Goal: Task Accomplishment & Management: Manage account settings

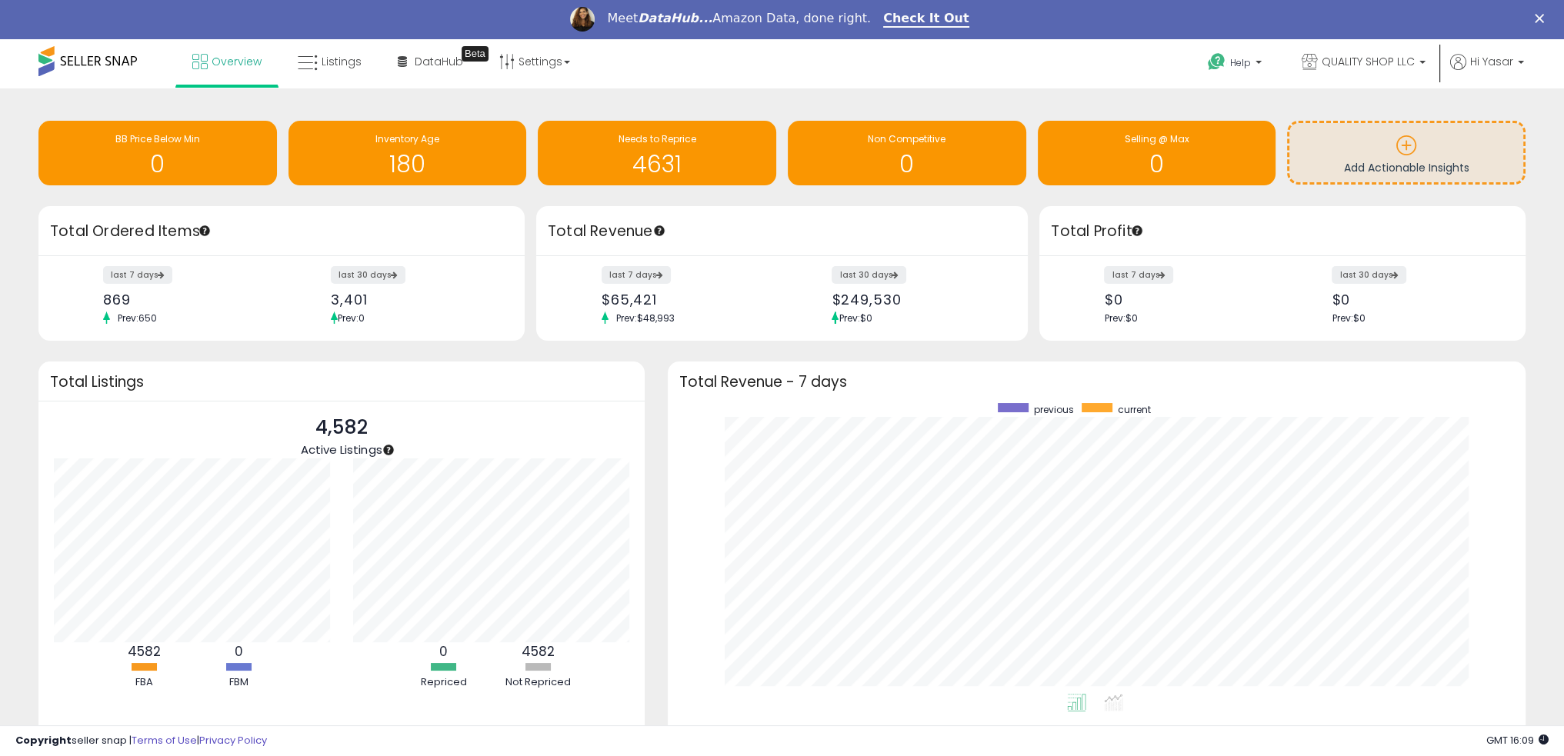
click at [871, 95] on div "Retrieving insights data.. BB Price Below Min 0 Inventory Age 180 Needs to Repr…" at bounding box center [782, 456] width 1564 height 737
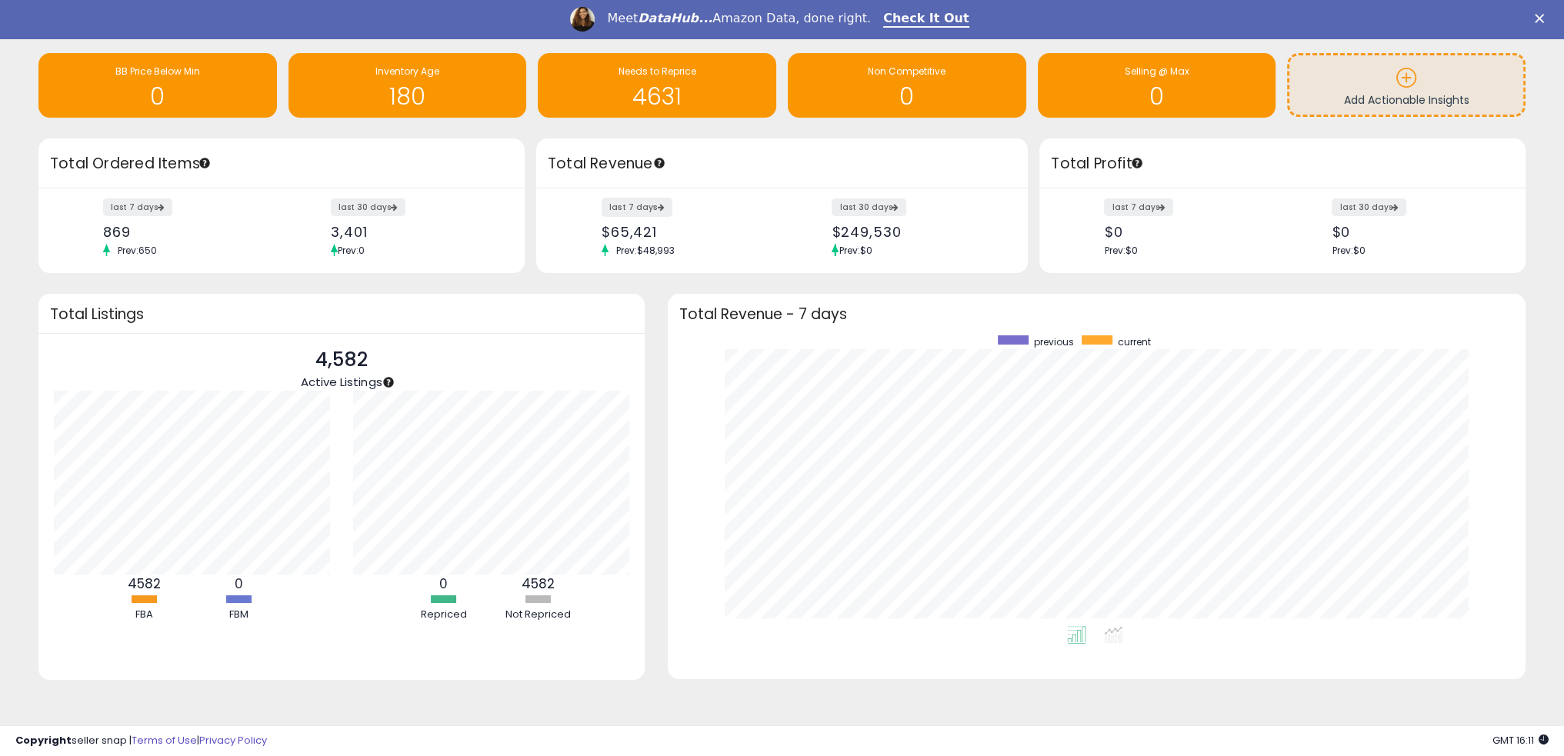
click at [658, 205] on icon at bounding box center [661, 206] width 8 height 7
click at [632, 201] on label "last 7 days" at bounding box center [636, 207] width 71 height 19
click at [858, 199] on label "last 30 days" at bounding box center [869, 207] width 76 height 19
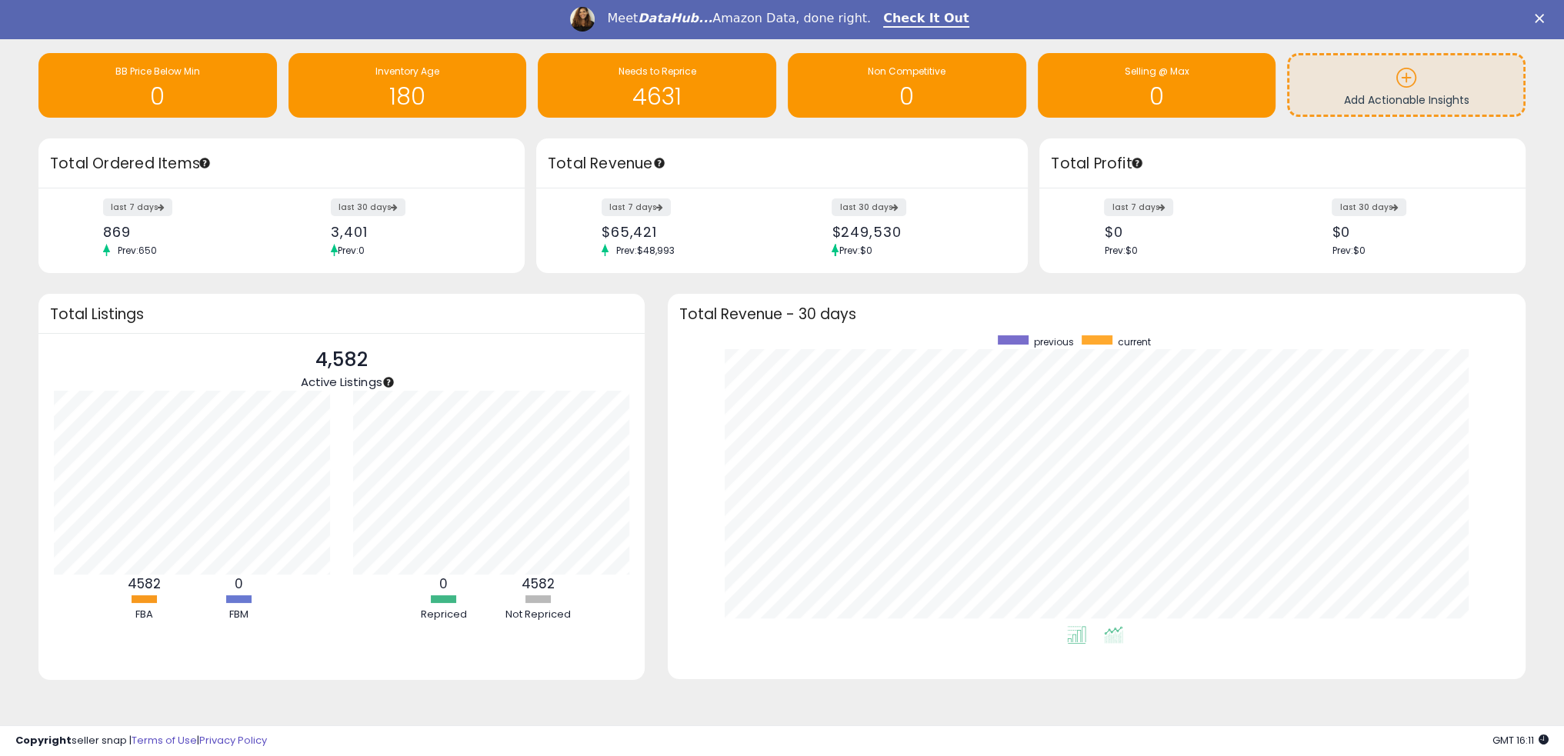
click at [1107, 629] on icon at bounding box center [1113, 635] width 19 height 18
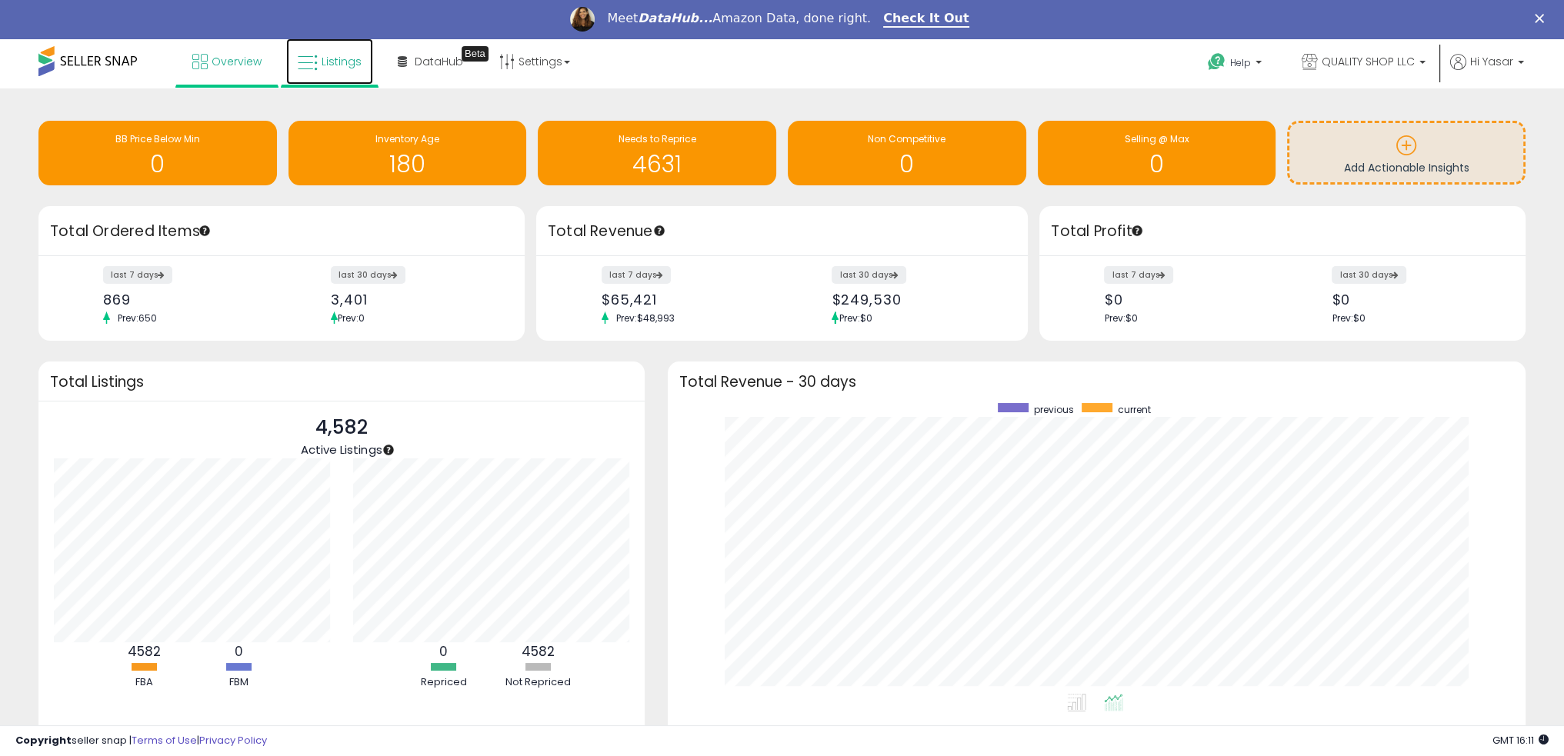
click at [355, 63] on span "Listings" at bounding box center [341, 61] width 40 height 15
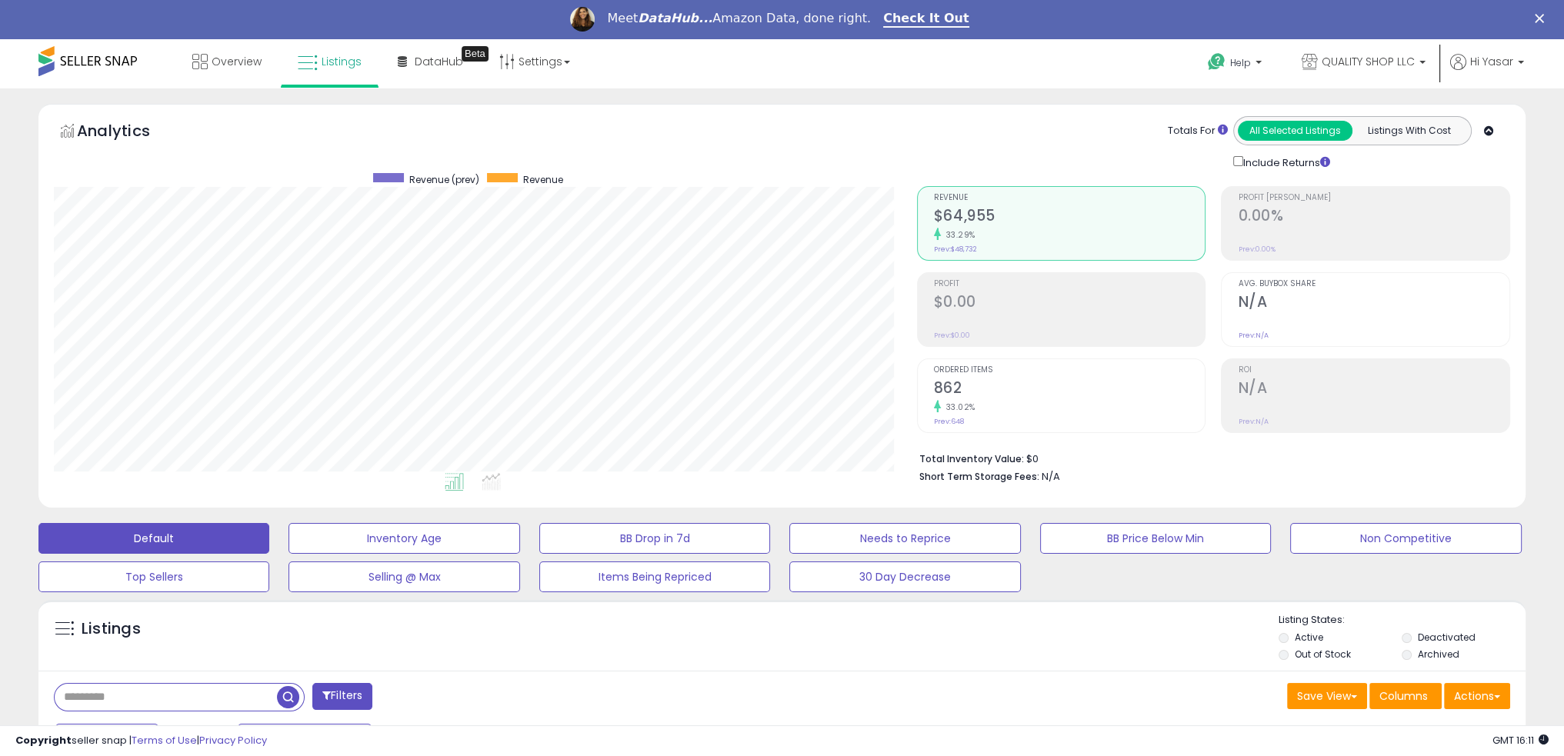
scroll to position [315, 862]
click at [1389, 128] on button "Listings With Cost" at bounding box center [1408, 131] width 115 height 20
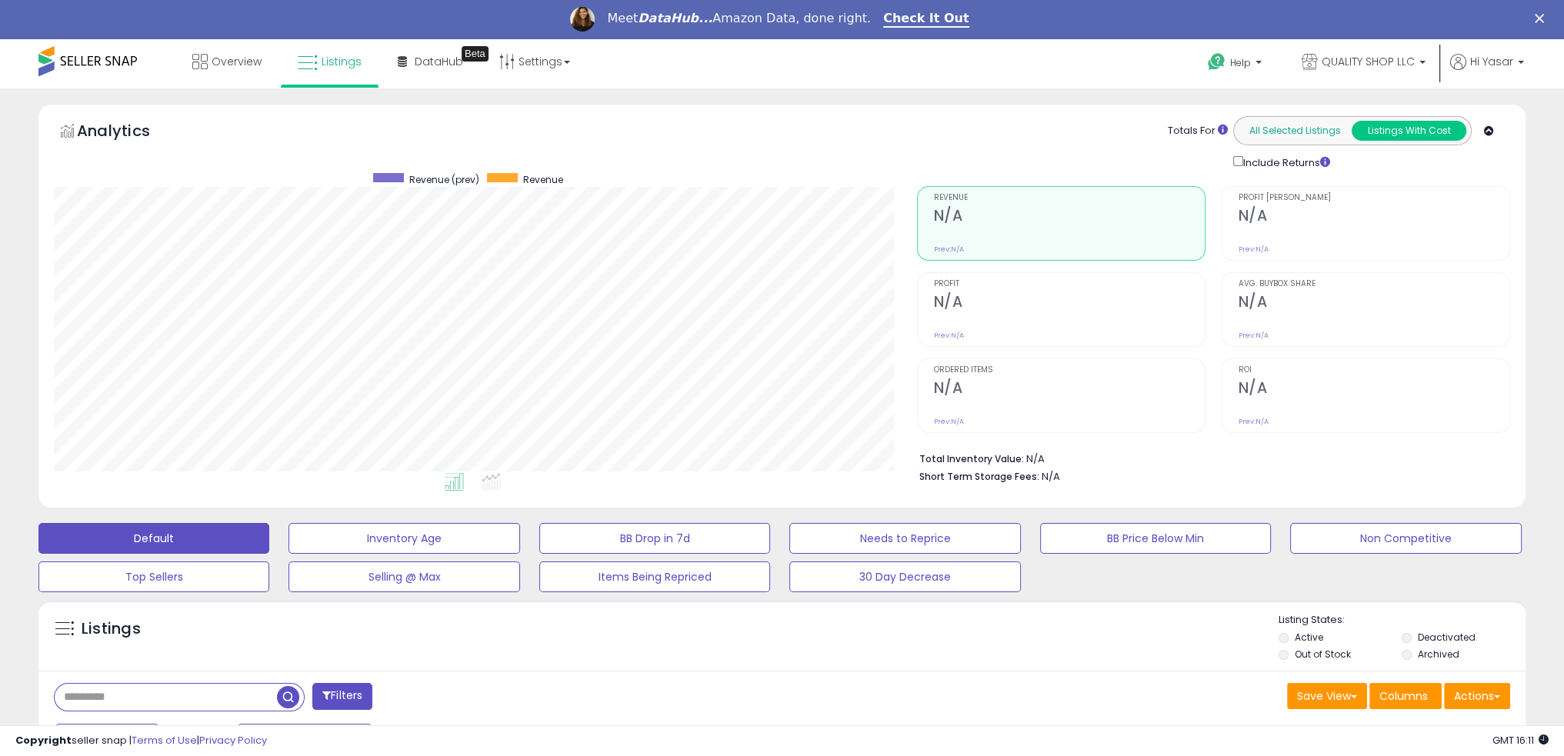
click at [1327, 128] on button "All Selected Listings" at bounding box center [1294, 131] width 115 height 20
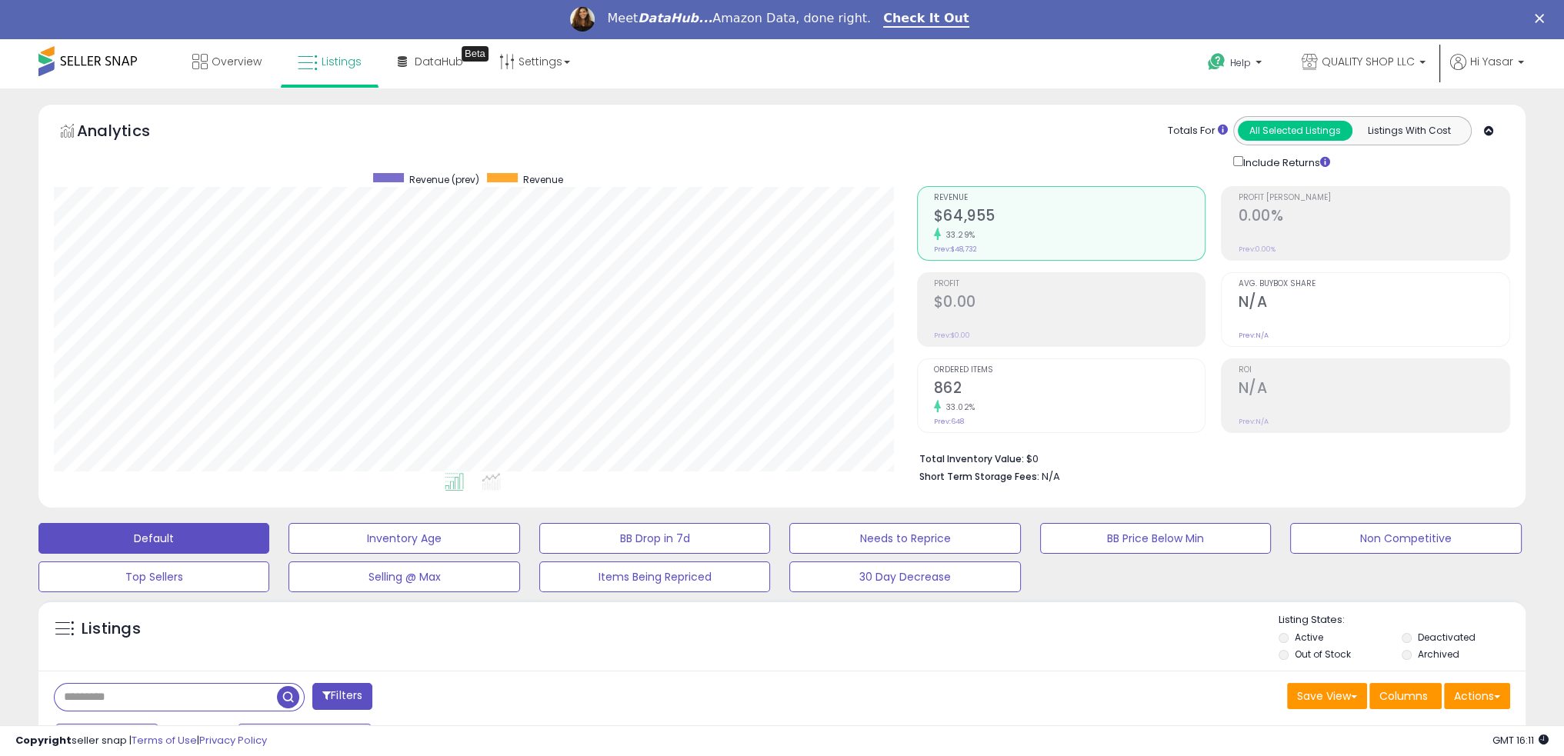
scroll to position [385, 0]
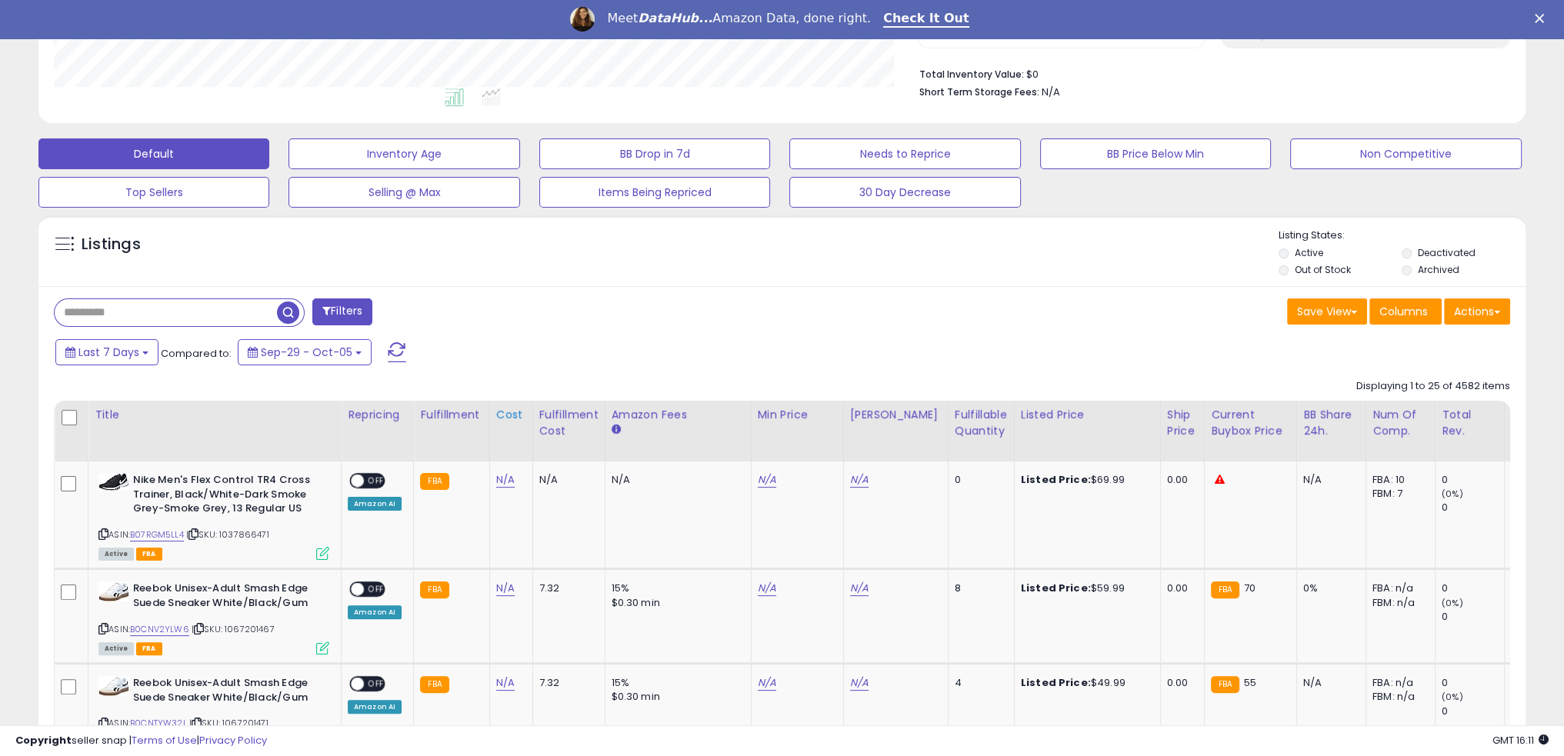
click at [498, 411] on div "Cost" at bounding box center [511, 415] width 30 height 16
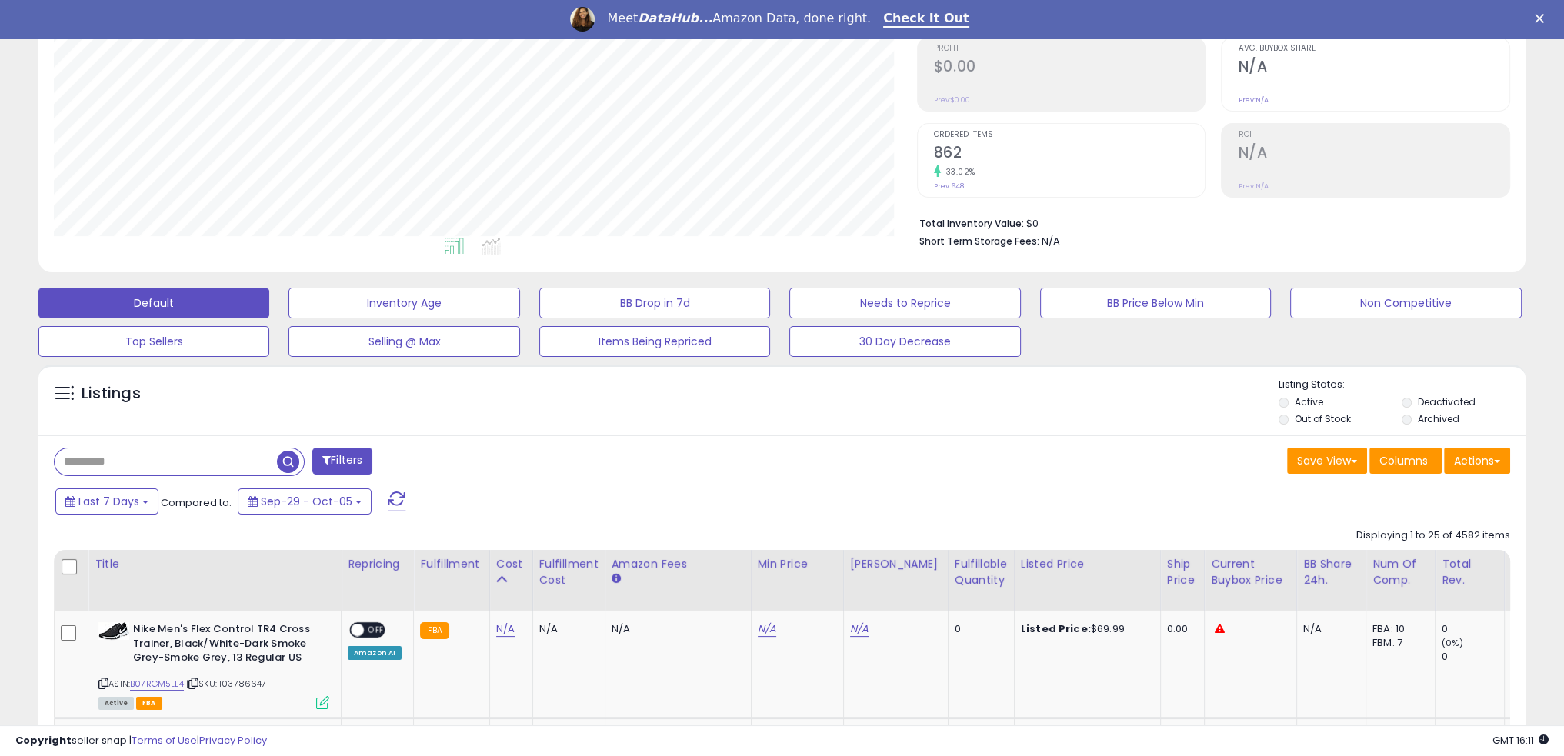
scroll to position [512, 0]
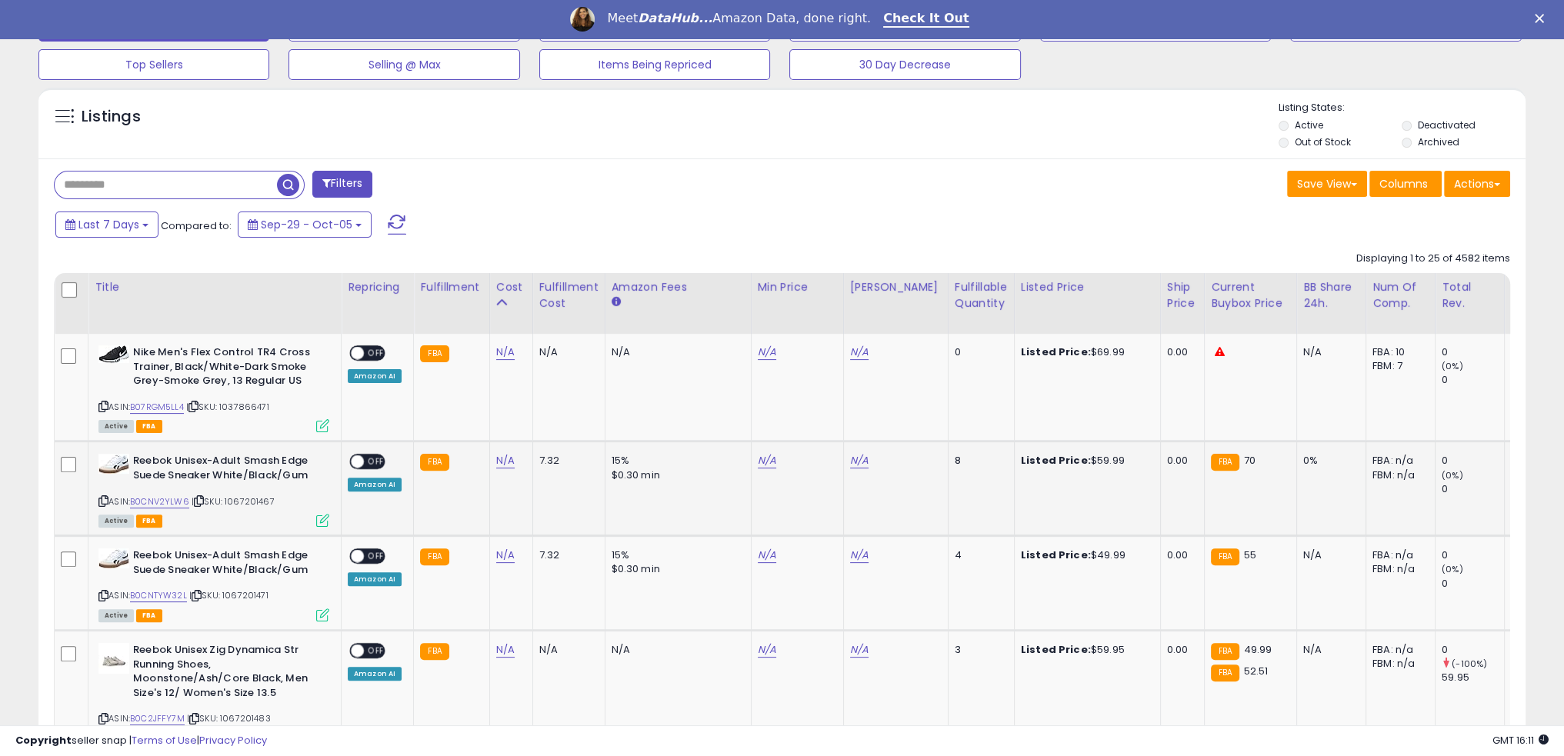
click at [984, 459] on td "8" at bounding box center [980, 488] width 66 height 95
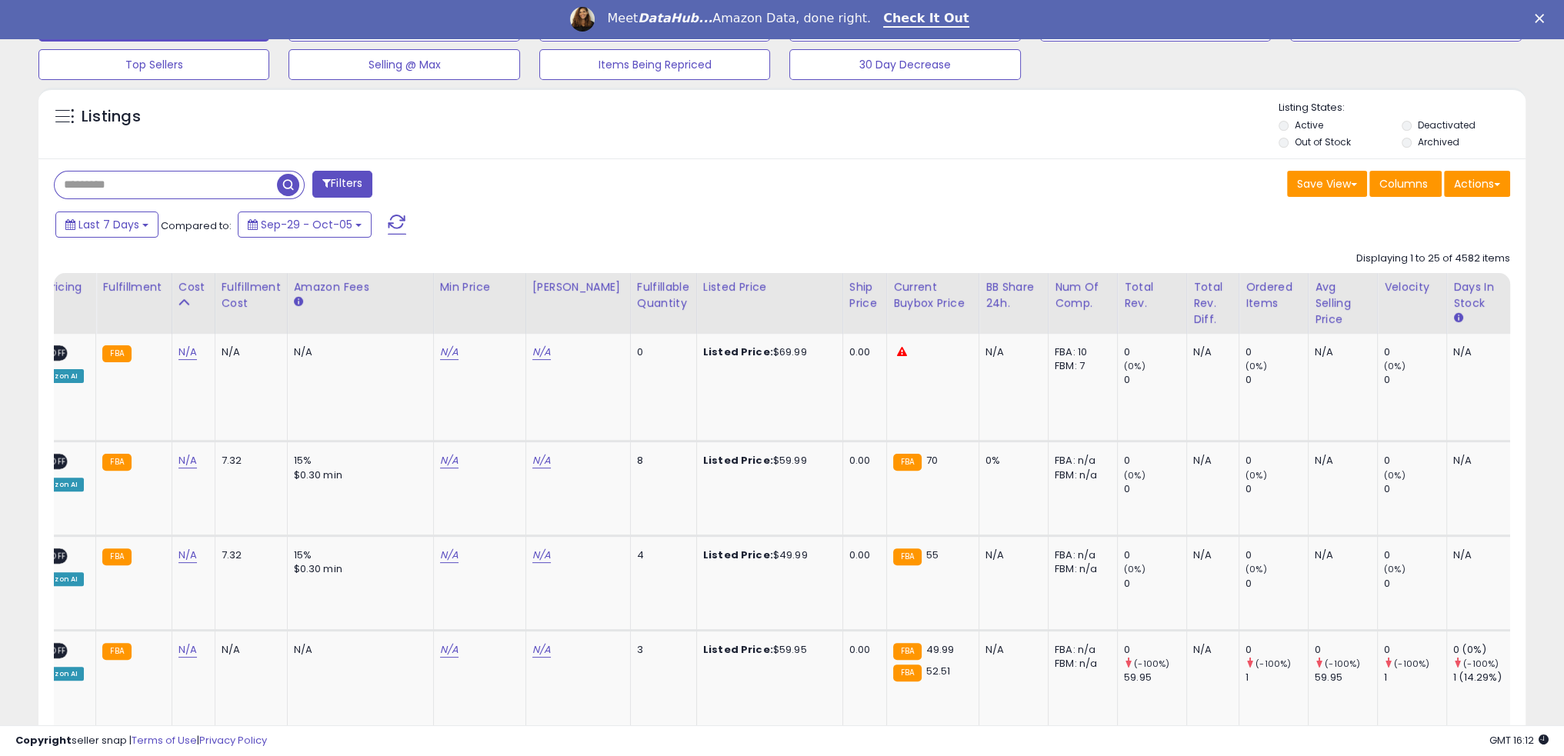
scroll to position [0, 0]
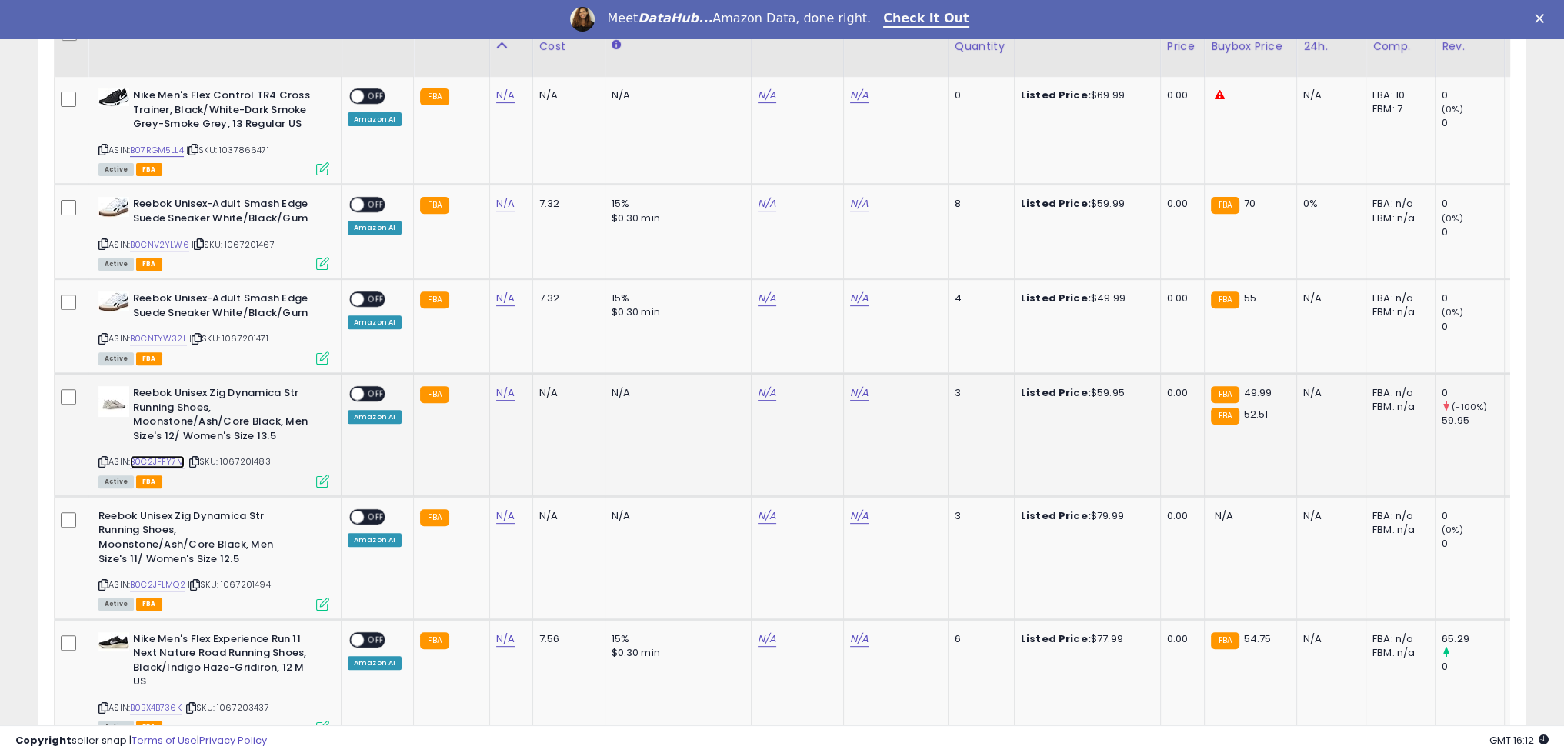
click at [161, 465] on link "B0C2JFFY7M" at bounding box center [157, 461] width 55 height 13
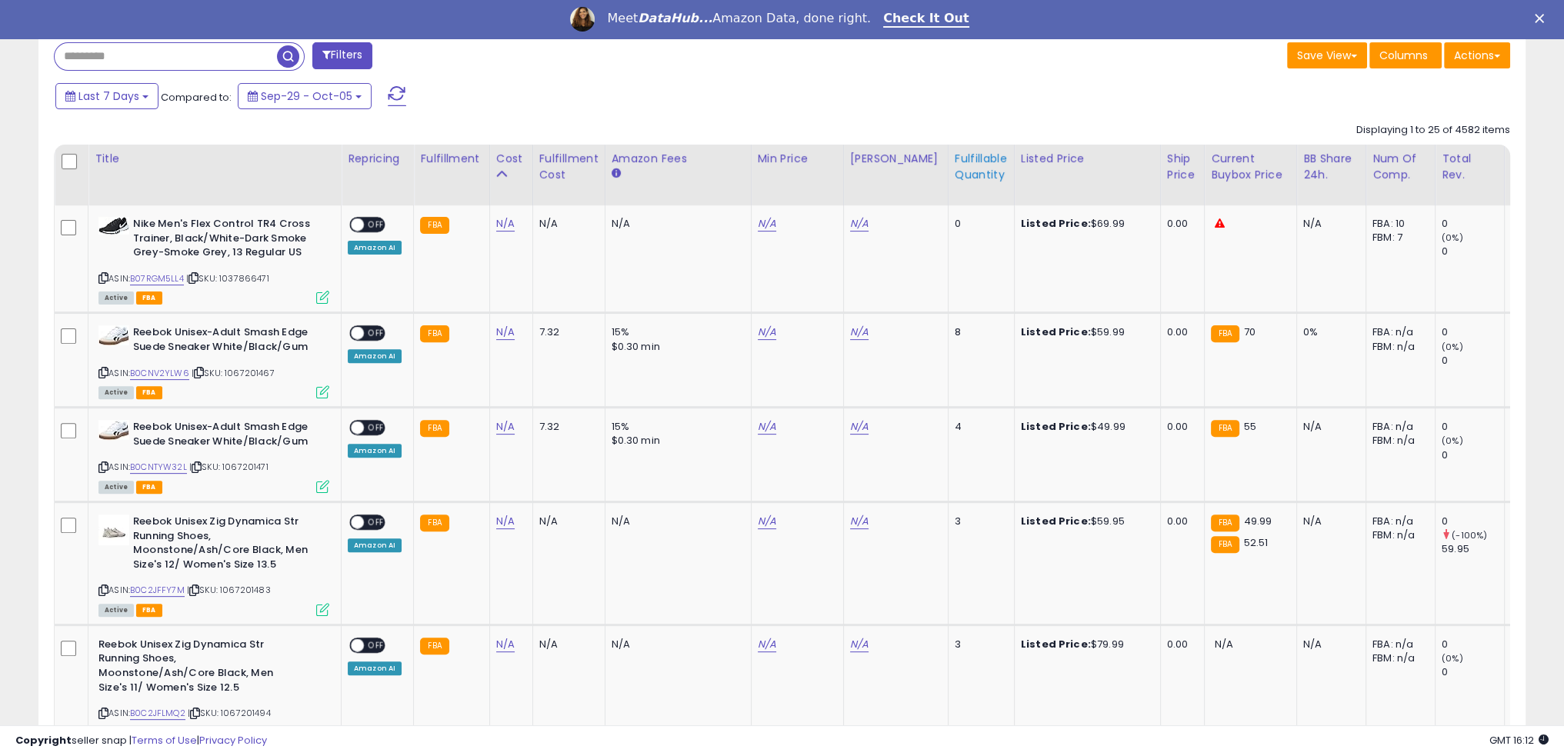
click at [967, 173] on div "Fulfillable Quantity" at bounding box center [980, 167] width 53 height 32
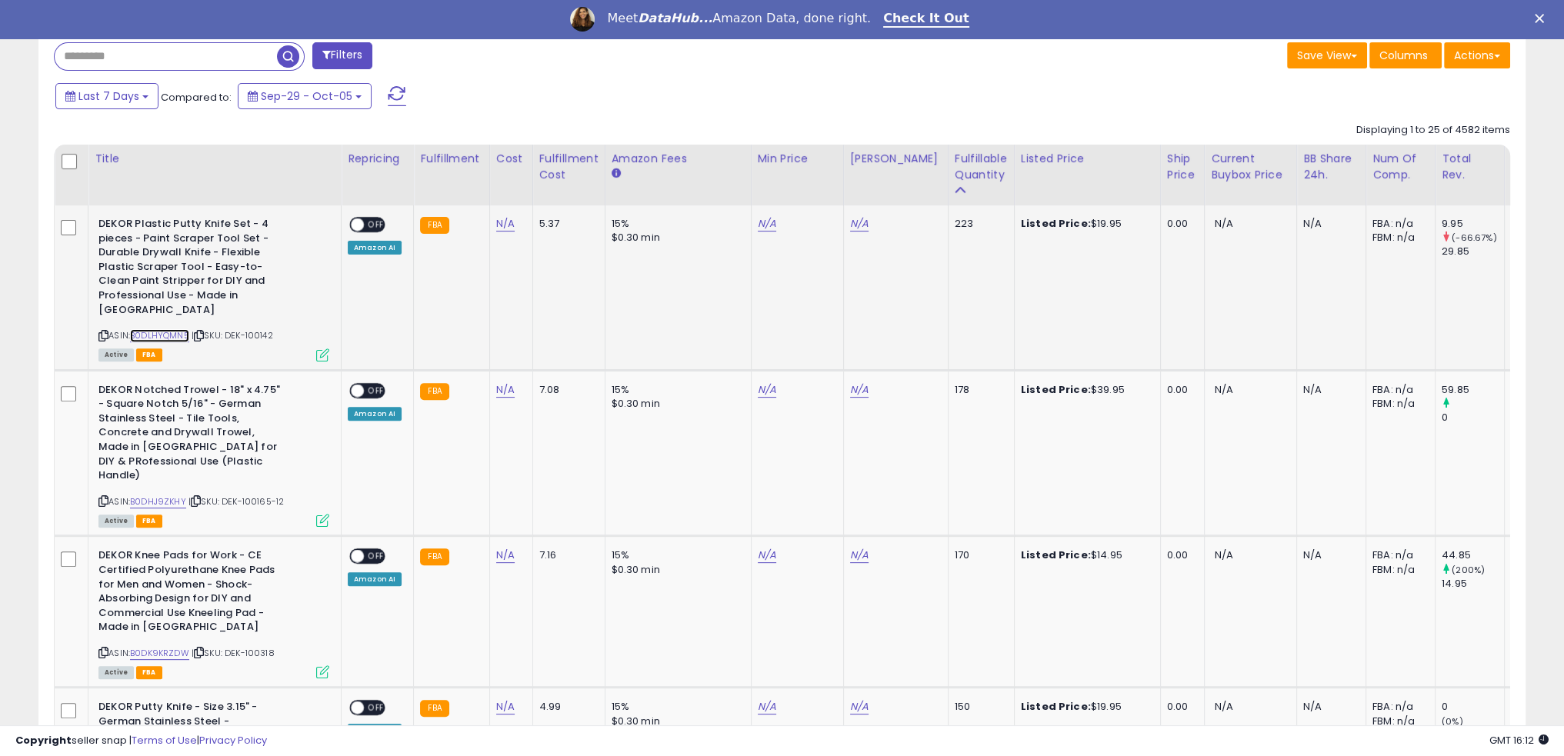
click at [179, 329] on link "B0DLHYQMN5" at bounding box center [159, 335] width 59 height 13
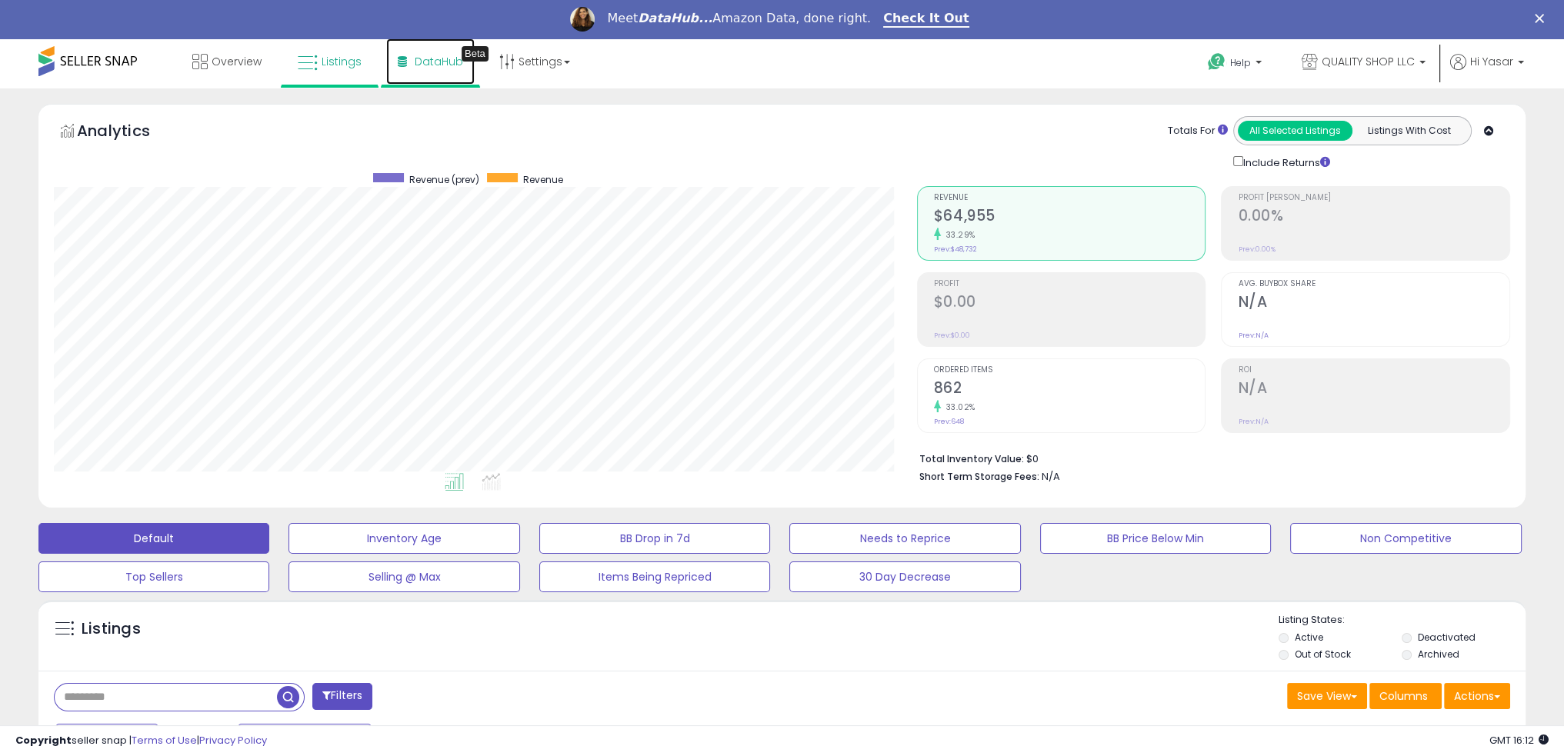
click at [428, 51] on link "DataHub Beta" at bounding box center [430, 61] width 88 height 46
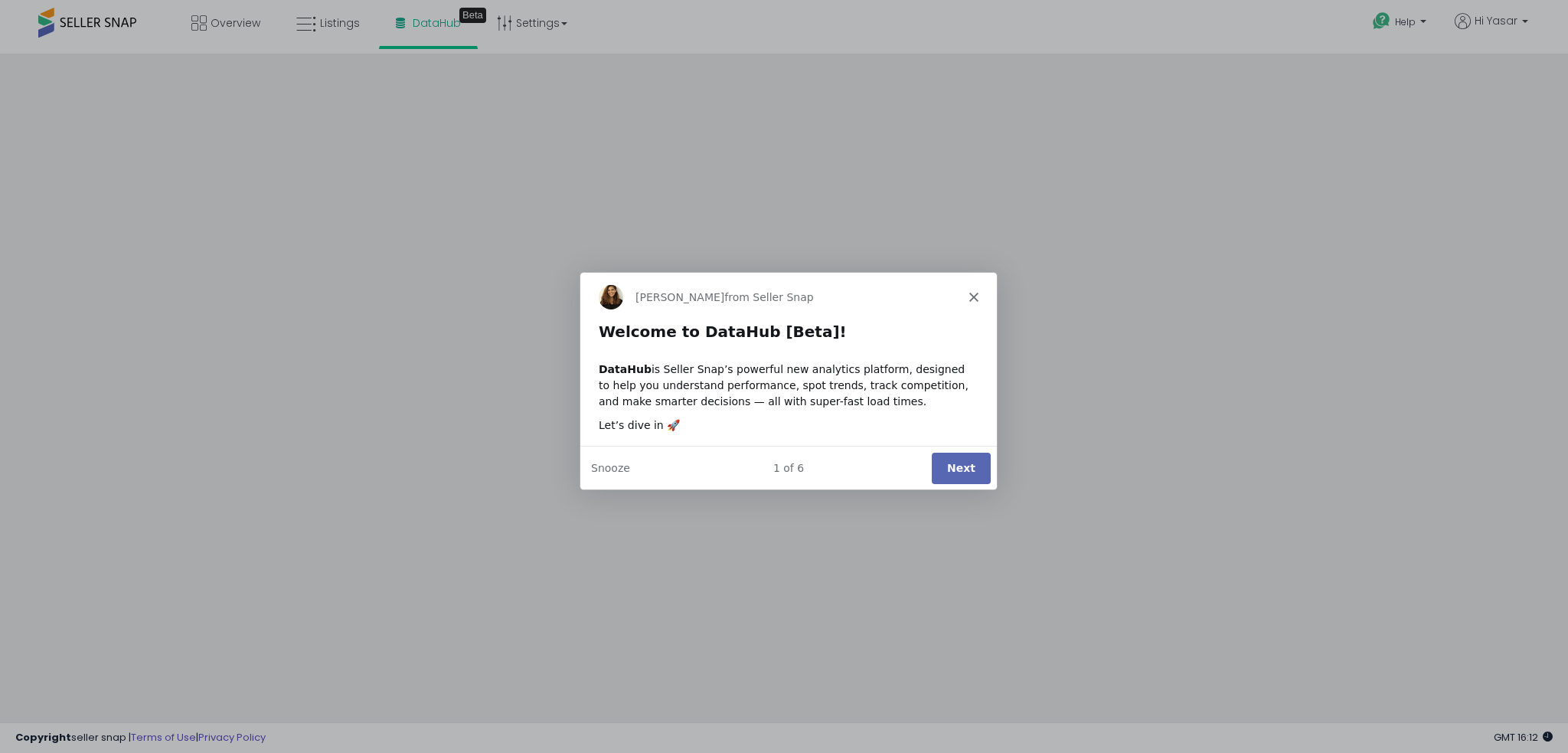
click at [965, 454] on button "Next" at bounding box center [960, 467] width 59 height 32
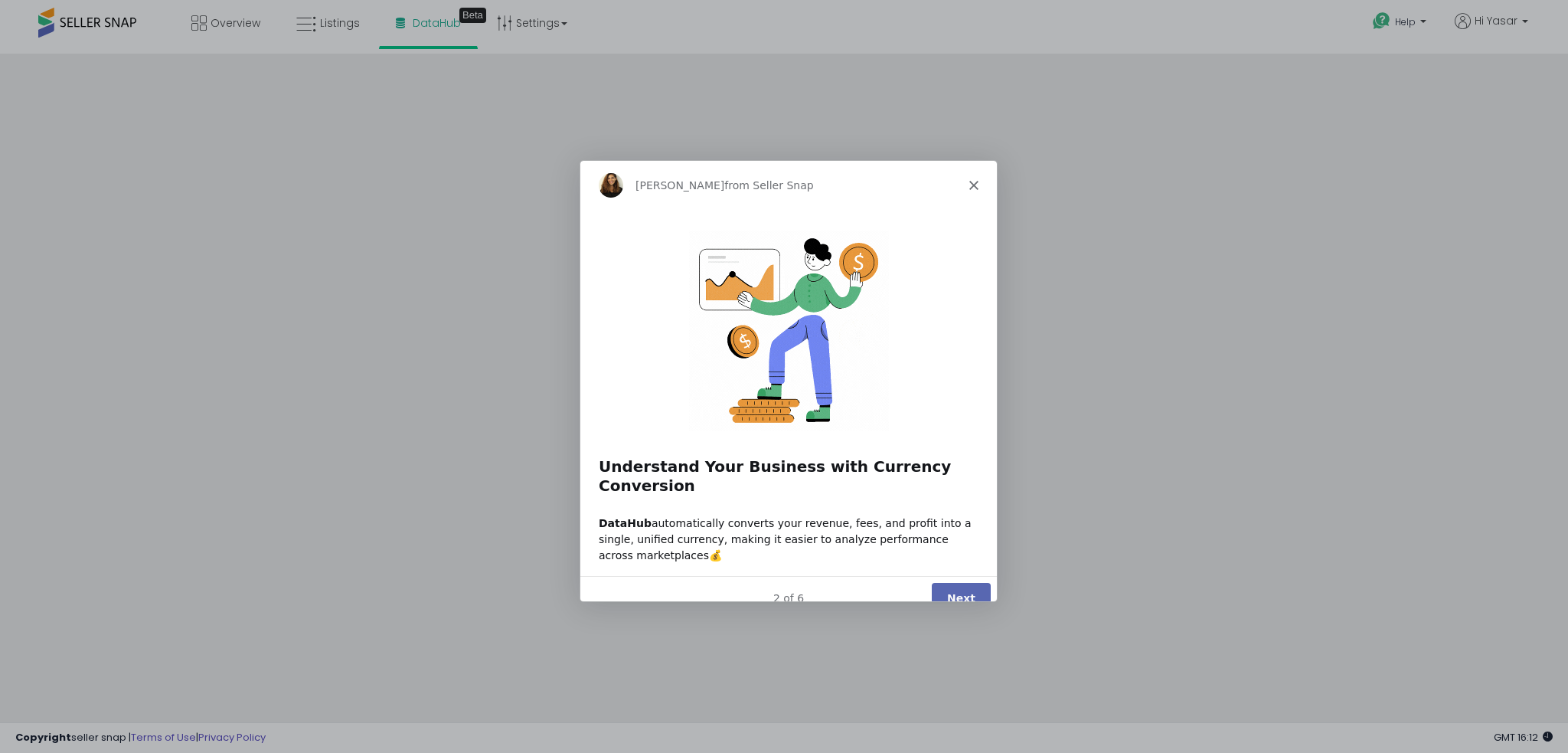
click at [960, 582] on button "Next" at bounding box center [960, 598] width 59 height 32
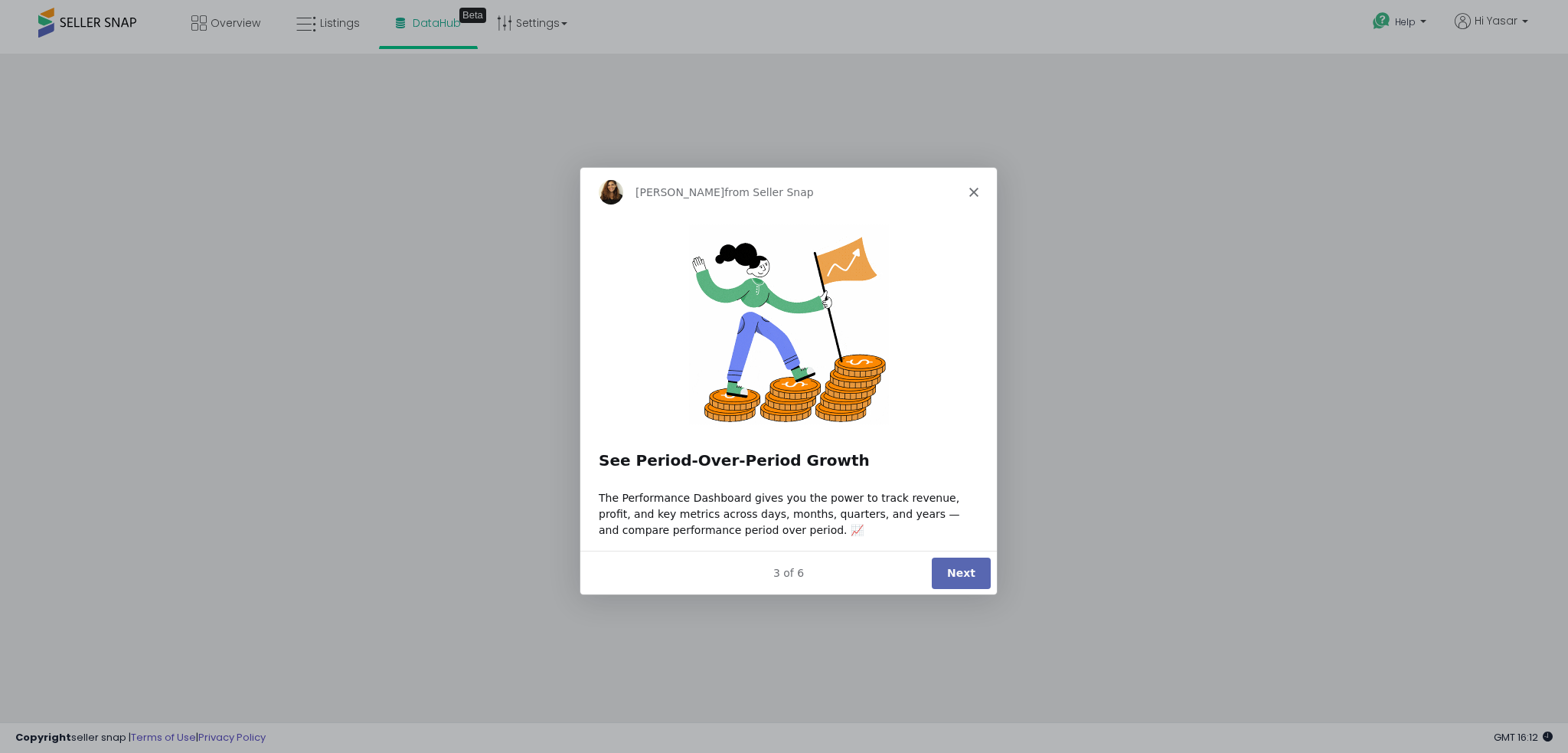
click at [976, 572] on button "Next" at bounding box center [960, 572] width 59 height 32
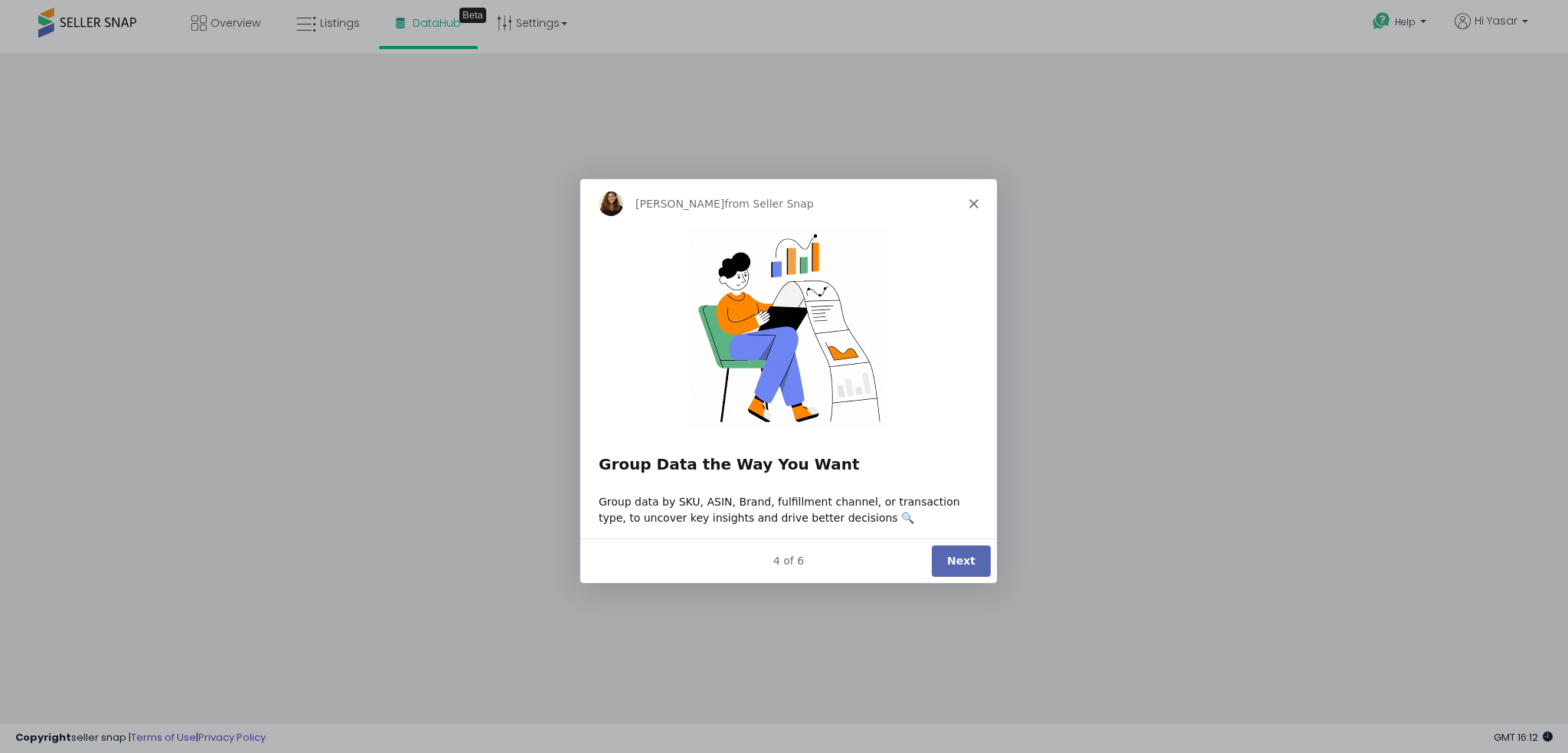
click at [974, 567] on button "Next" at bounding box center [960, 561] width 59 height 32
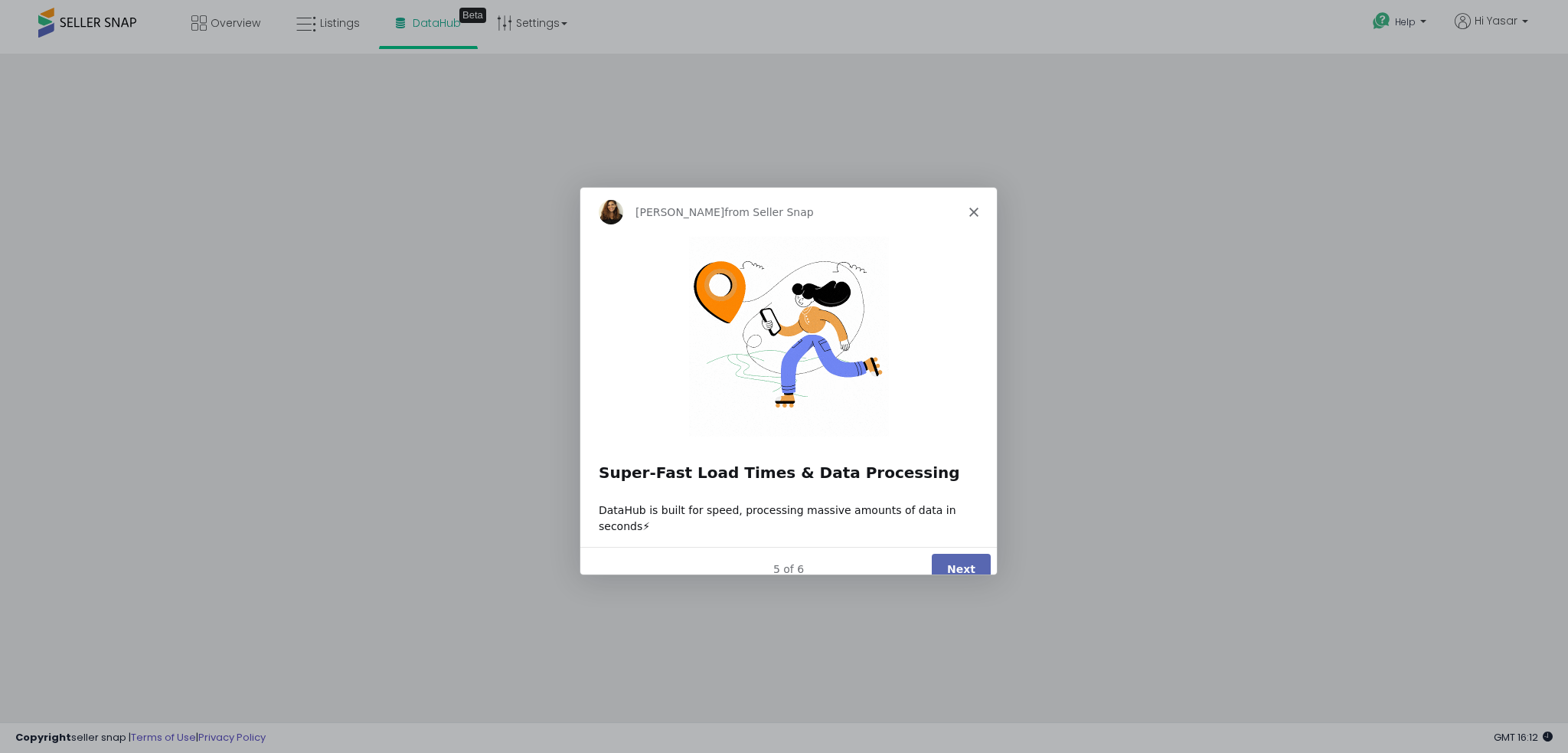
click at [958, 554] on button "Next" at bounding box center [960, 568] width 59 height 32
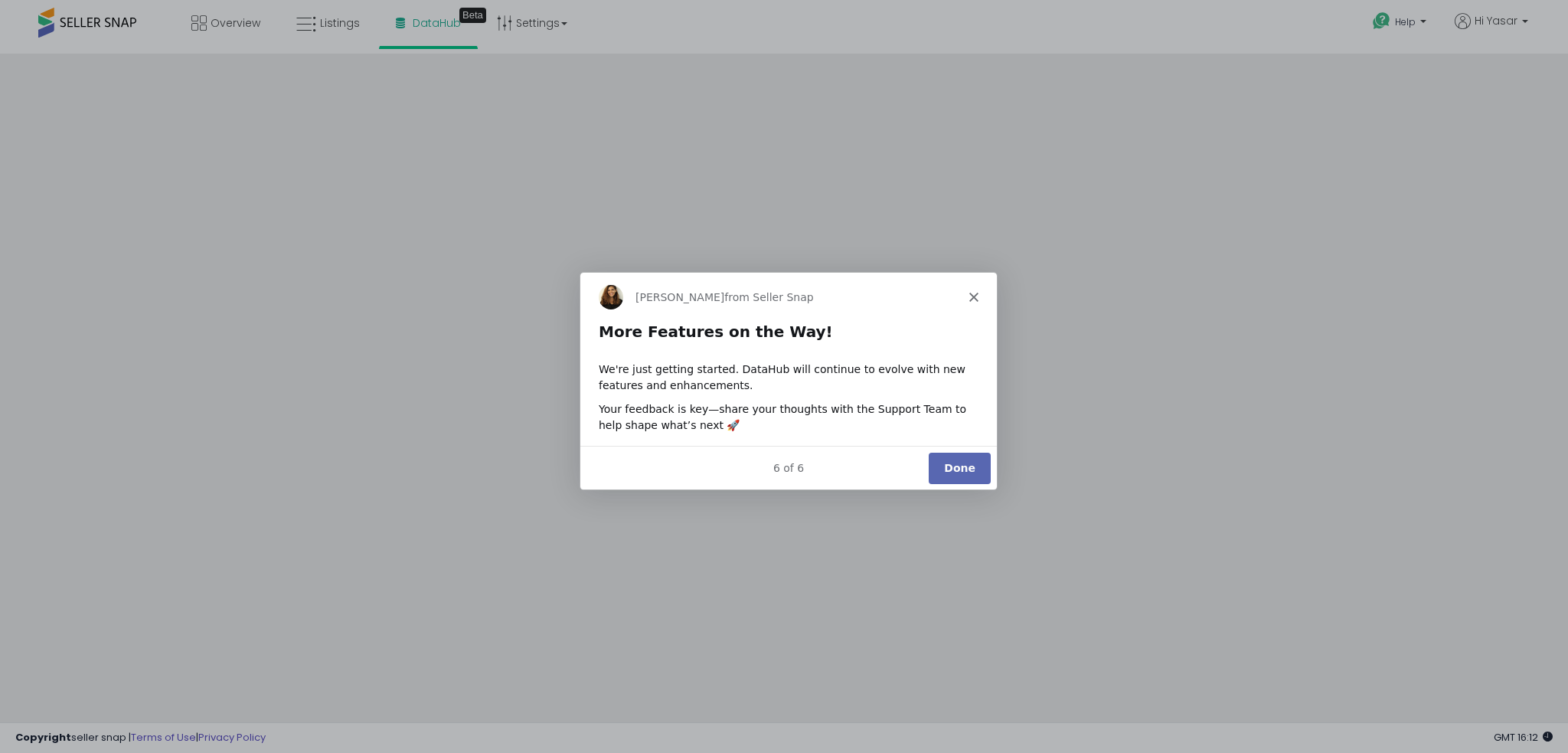
click at [962, 462] on button "Done" at bounding box center [959, 467] width 62 height 32
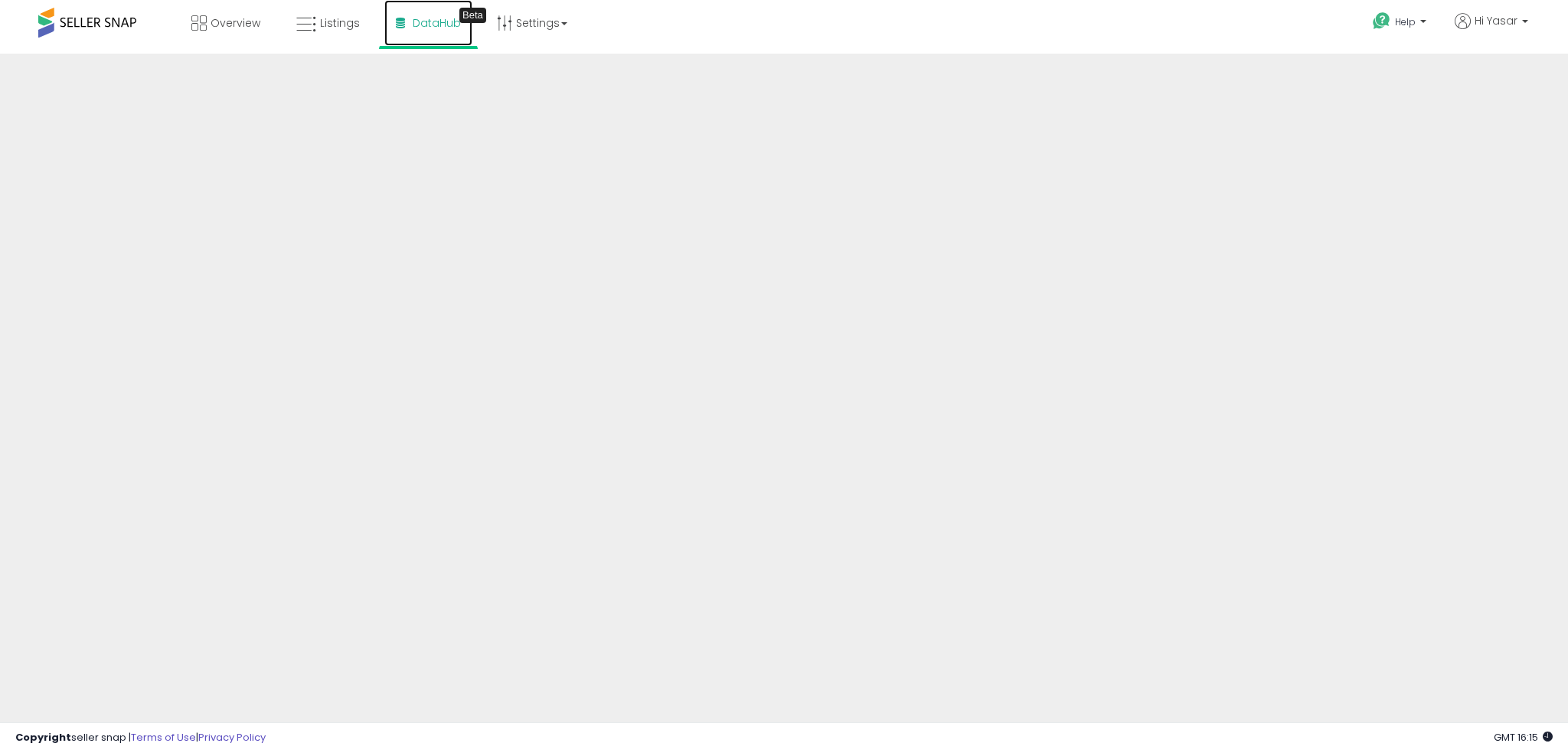
click at [443, 25] on span "DataHub" at bounding box center [437, 22] width 48 height 15
click at [541, 28] on link "Settings" at bounding box center [533, 23] width 94 height 46
click at [543, 72] on link "Store settings" at bounding box center [534, 78] width 69 height 15
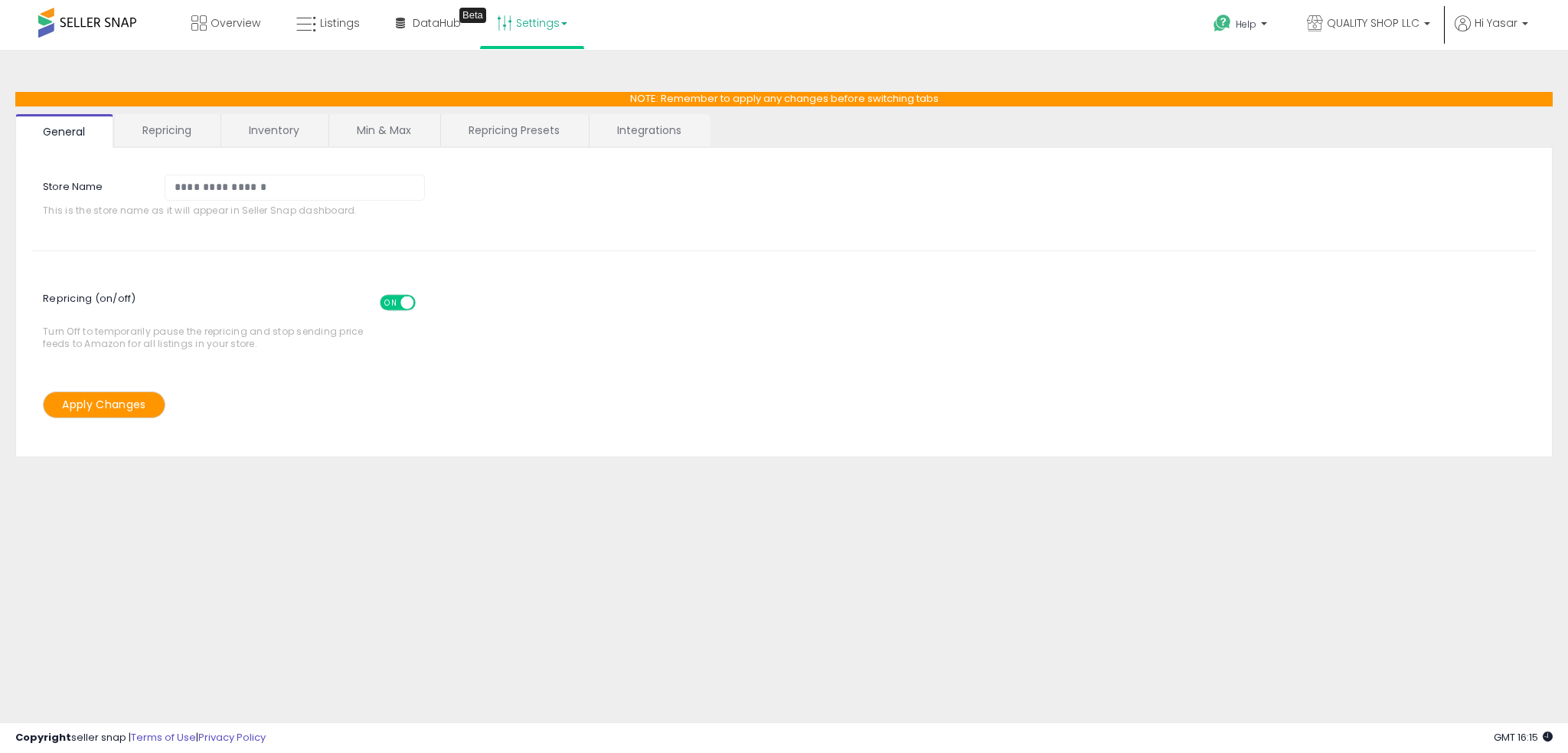
click at [184, 207] on span "This is the store name as it will appear in Seller Snap dashboard." at bounding box center [240, 210] width 394 height 12
click at [177, 134] on link "Repricing" at bounding box center [166, 130] width 105 height 32
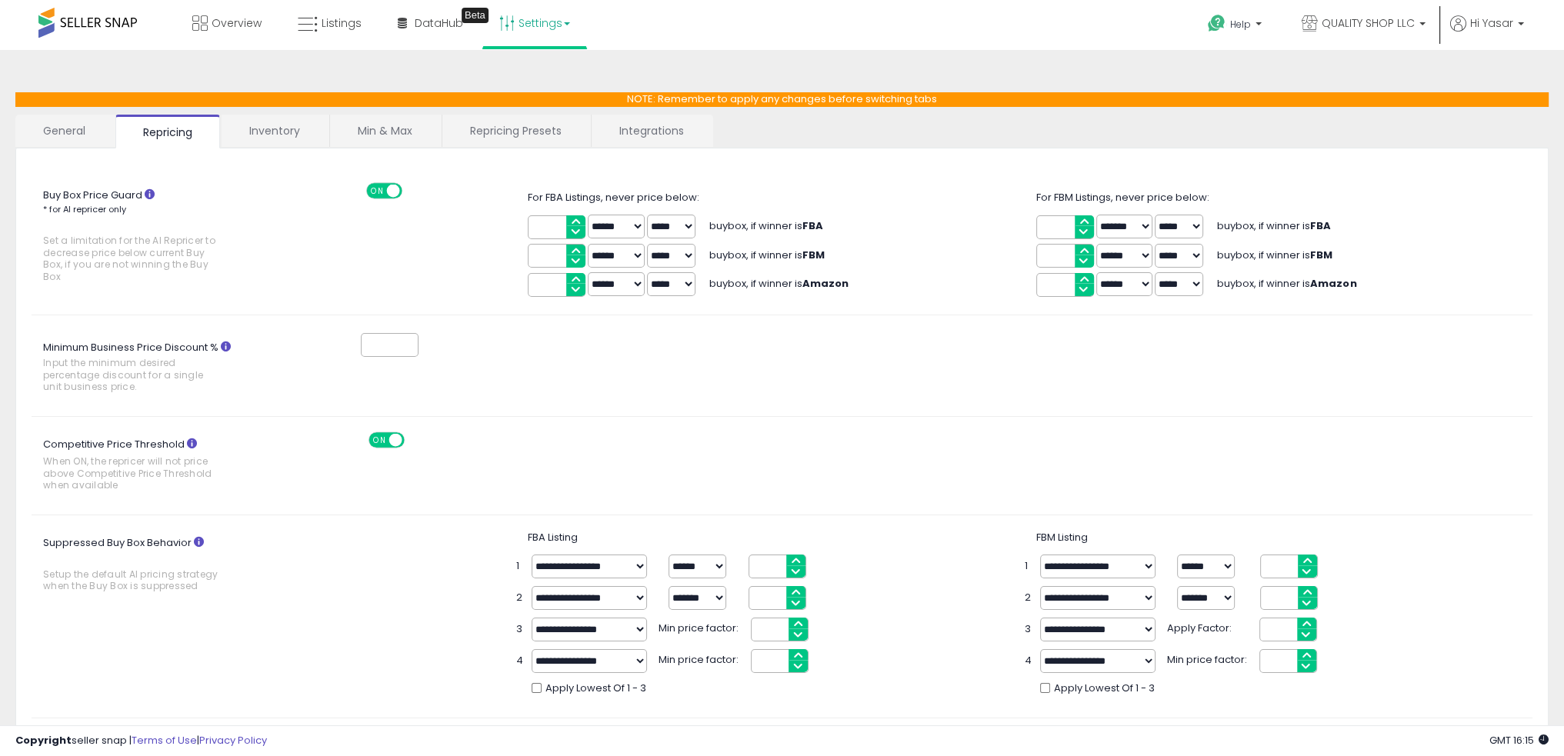
click at [271, 125] on link "Inventory" at bounding box center [274, 131] width 106 height 32
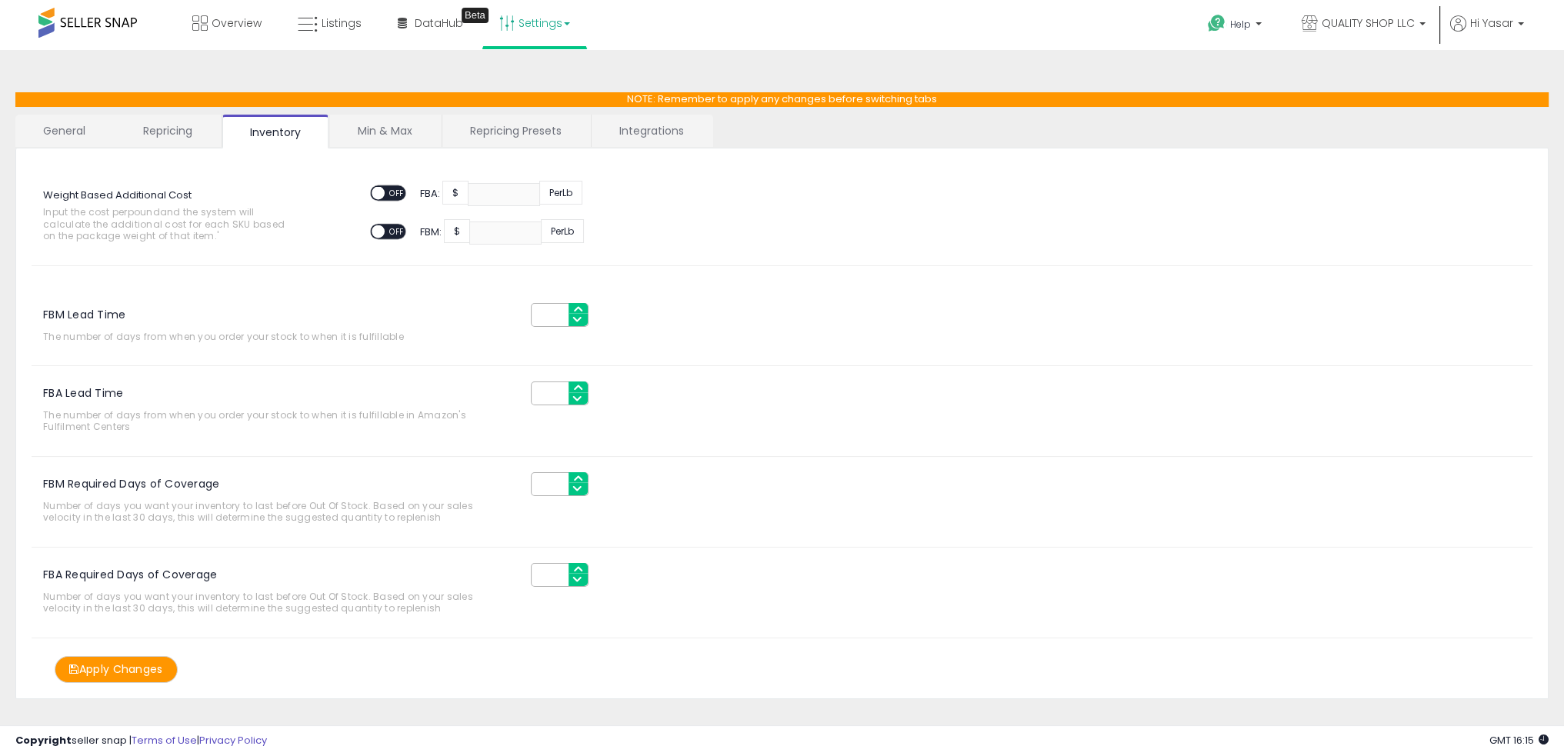
click at [361, 139] on link "Min & Max" at bounding box center [385, 131] width 110 height 32
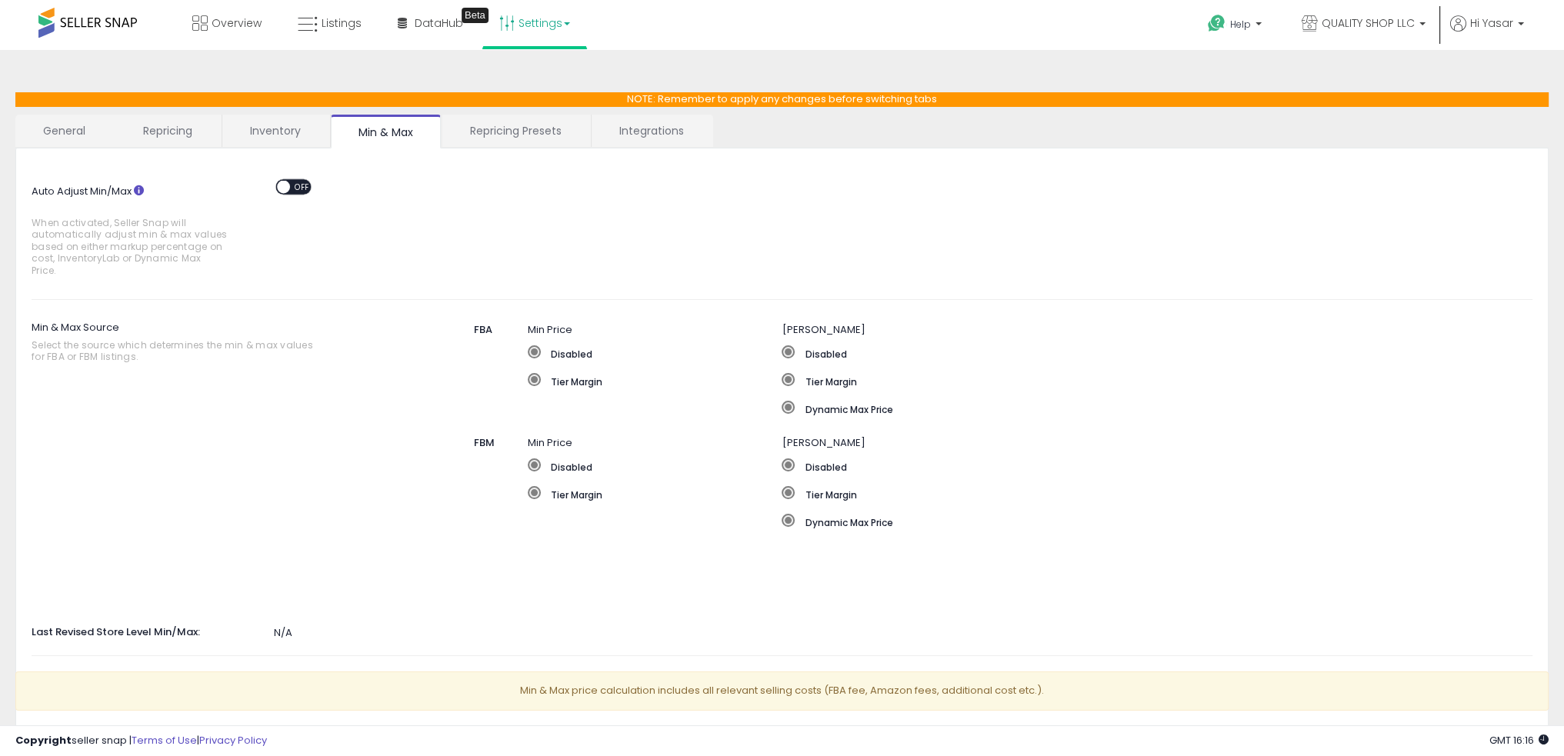
click at [502, 133] on link "Repricing Presets" at bounding box center [515, 131] width 147 height 32
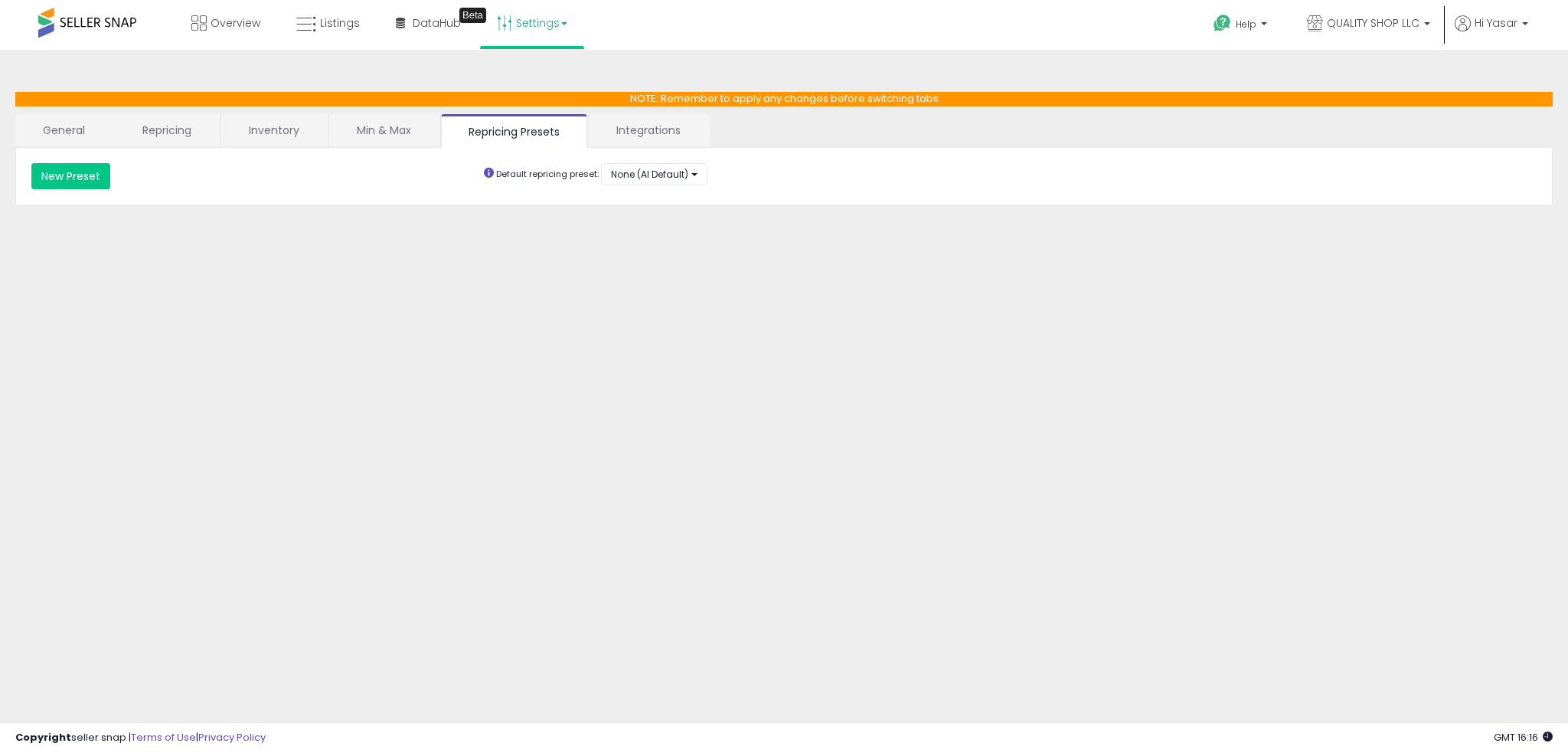
click at [649, 115] on link "Integrations" at bounding box center [648, 130] width 119 height 32
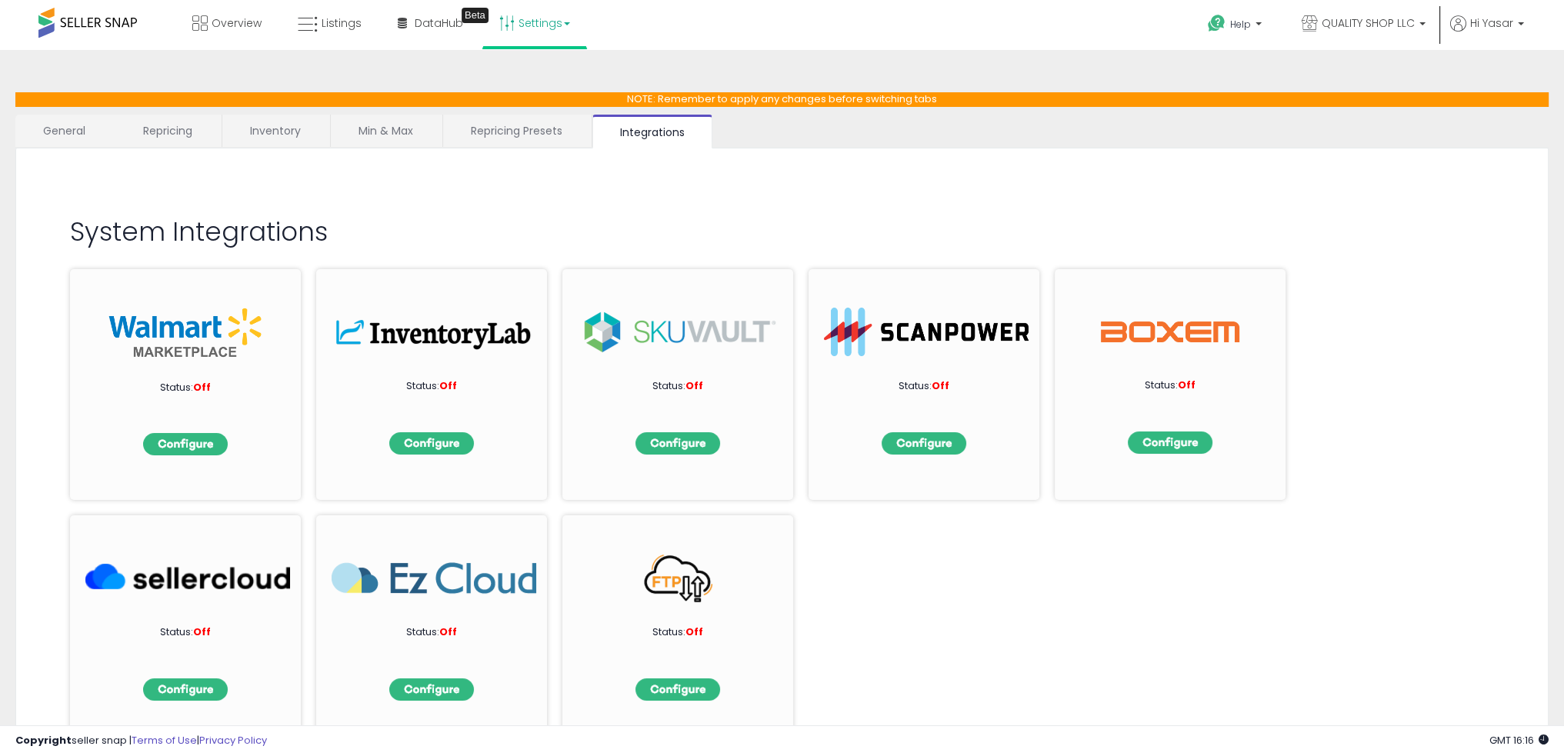
click at [427, 431] on div "Status: Off" at bounding box center [431, 384] width 231 height 231
click at [415, 447] on img at bounding box center [431, 443] width 85 height 22
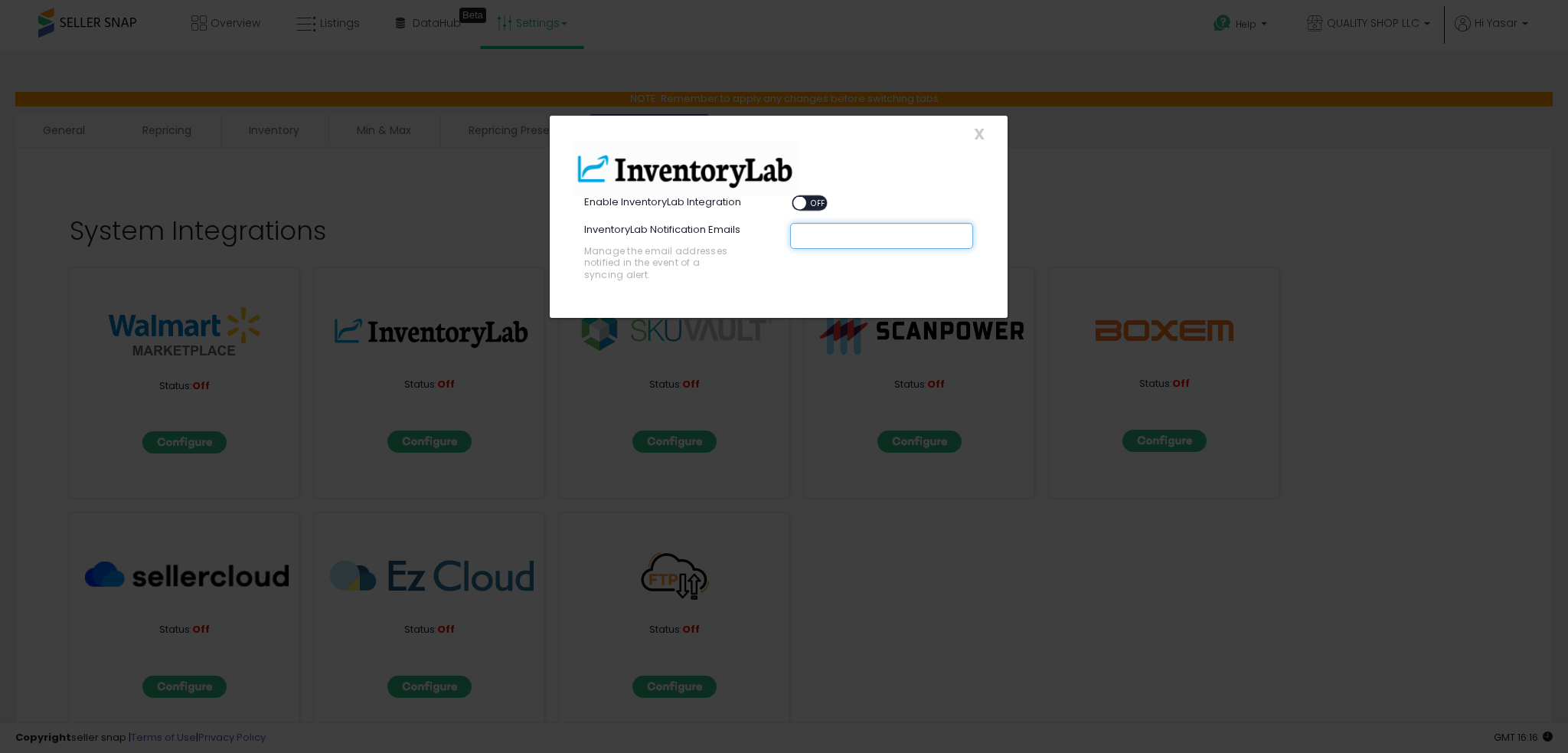
click at [825, 232] on input "text" at bounding box center [915, 235] width 230 height 15
type input "**********"
click at [741, 264] on div "Manage the email addresses notified in the event of a syncing alert." at bounding box center [676, 262] width 183 height 35
click at [810, 197] on div "ON OFF" at bounding box center [792, 203] width 36 height 13
click at [810, 200] on span "OFF" at bounding box center [818, 203] width 25 height 13
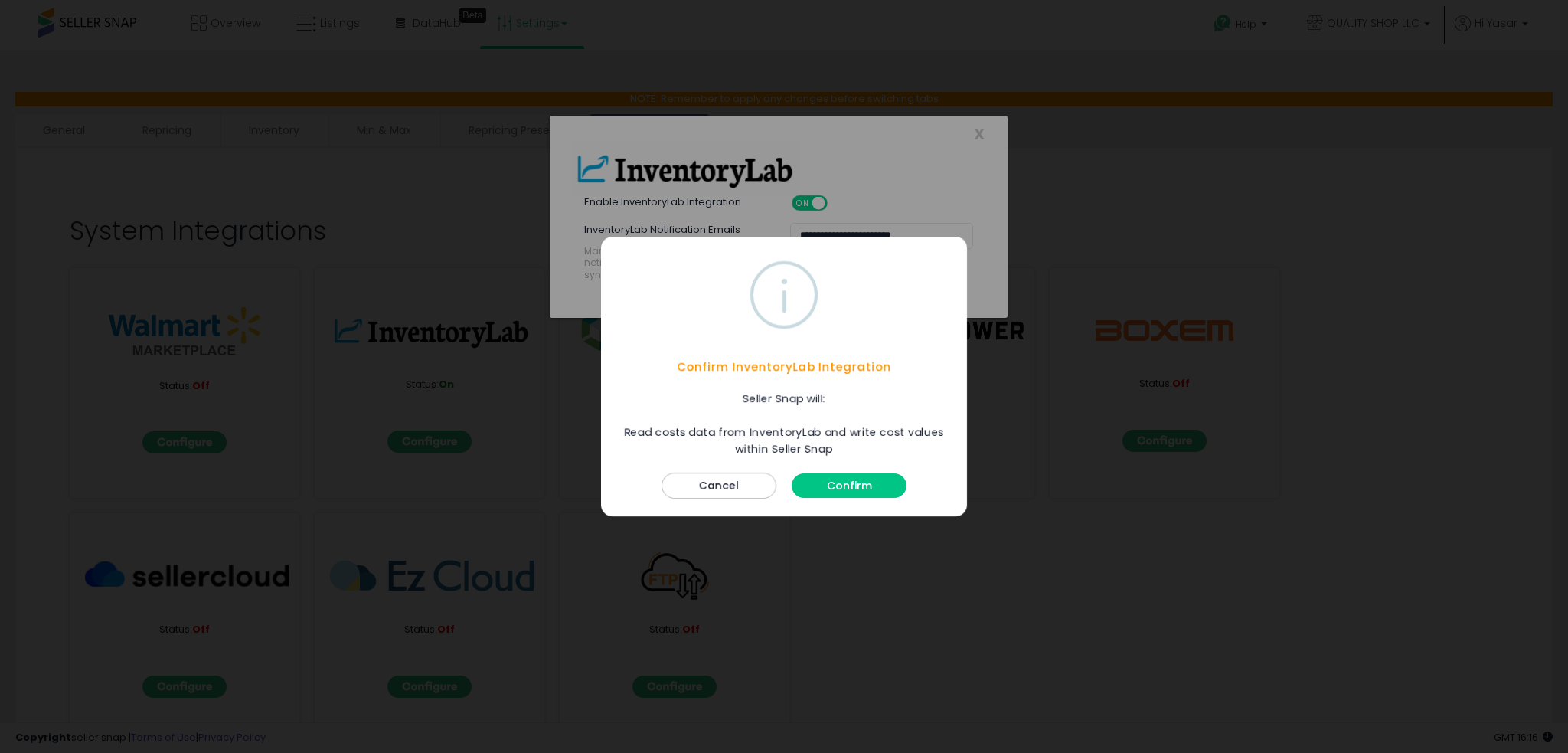
click at [867, 486] on button "Confirm" at bounding box center [848, 485] width 114 height 25
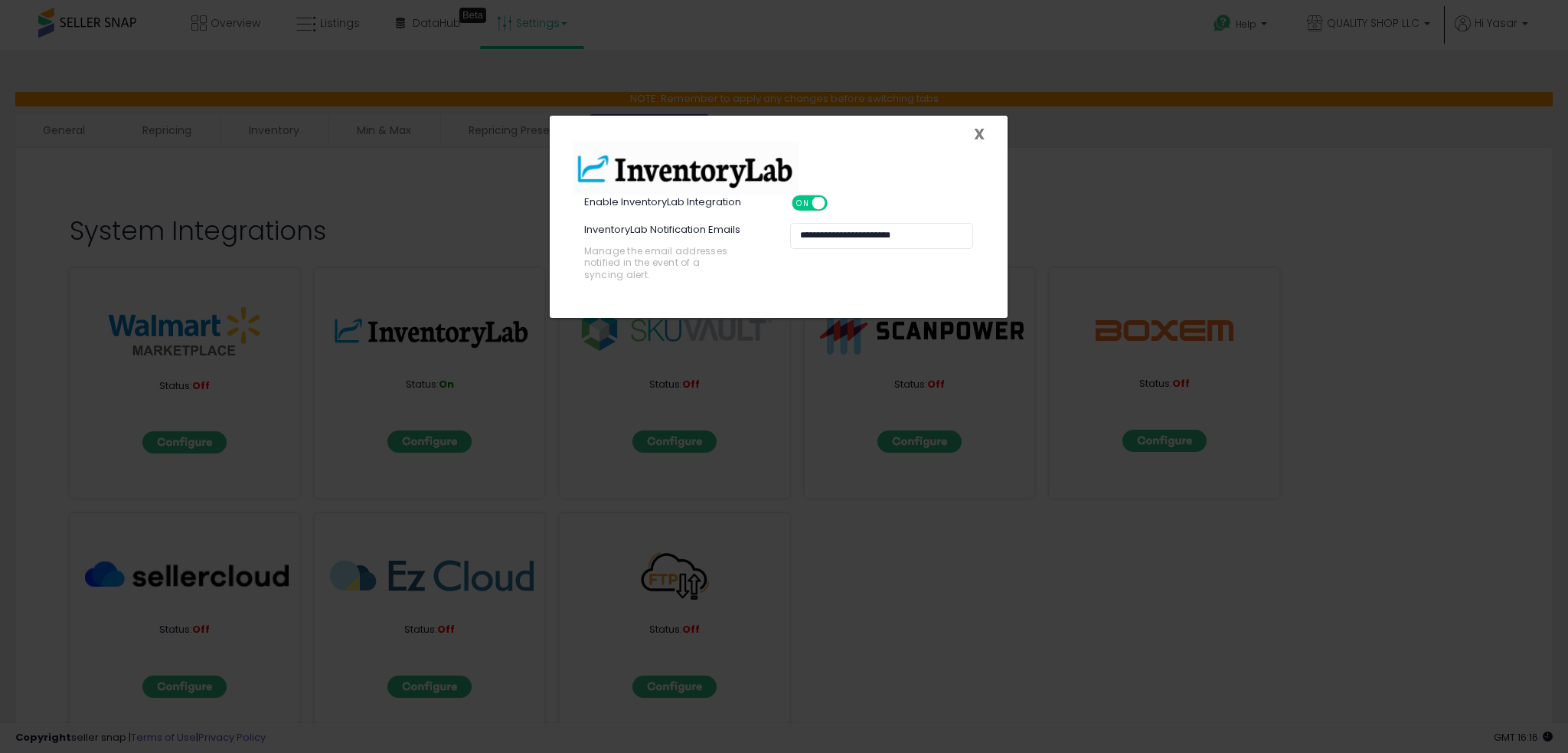
click at [980, 129] on span "X" at bounding box center [979, 134] width 11 height 22
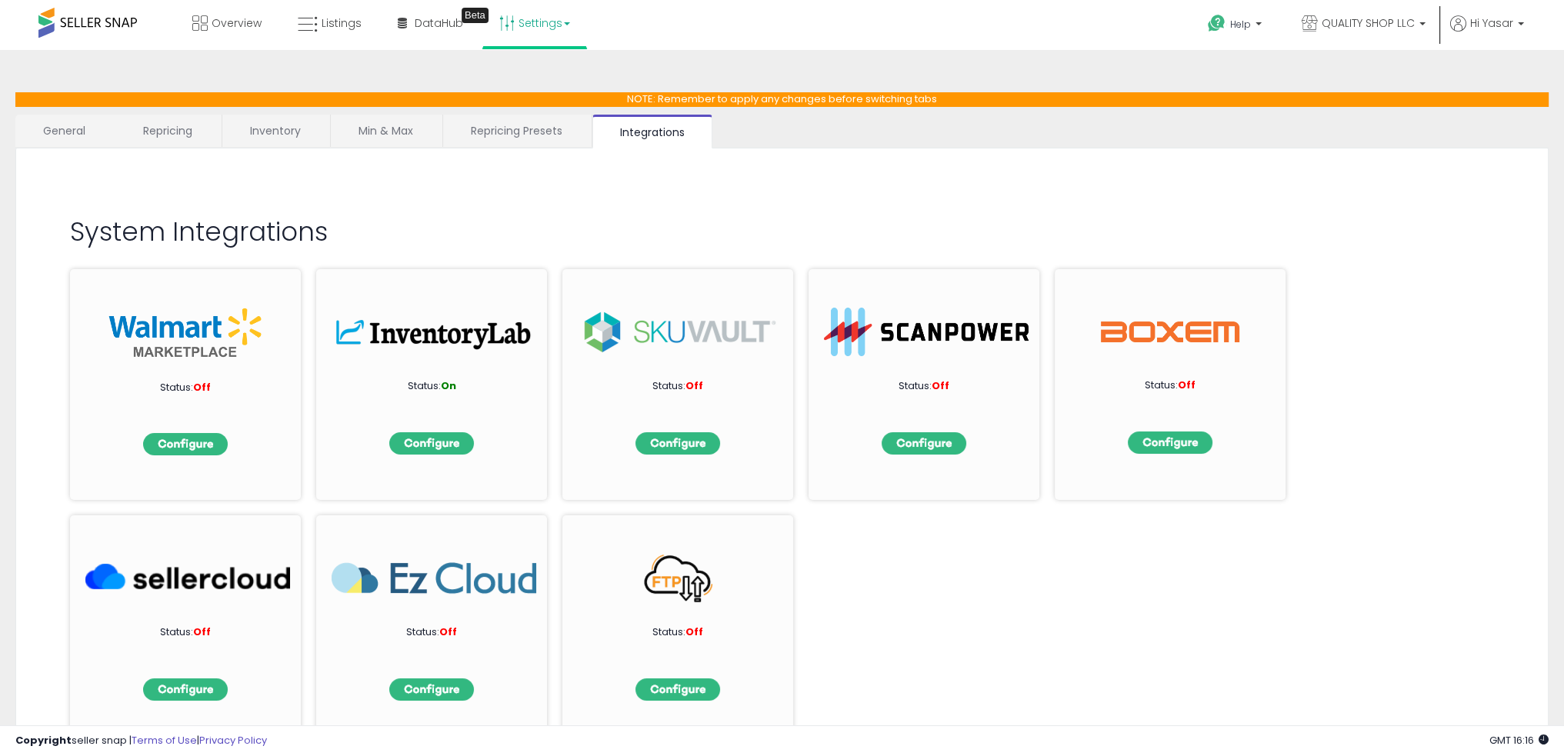
click at [855, 629] on div "Status: Off Status: On Status: Off Status: Off Status: Off Status: Off Status: …" at bounding box center [782, 500] width 1424 height 492
click at [442, 441] on img at bounding box center [431, 443] width 85 height 22
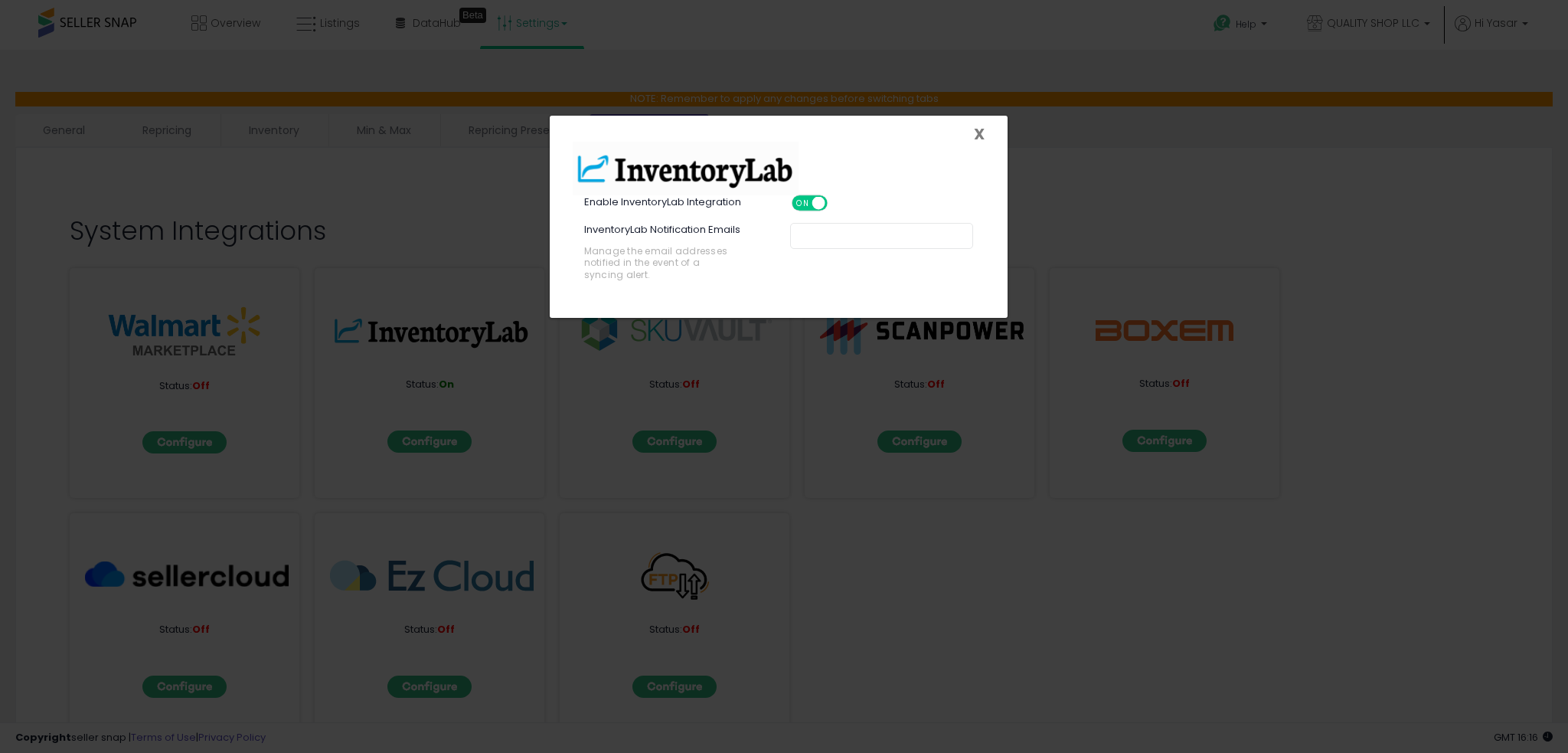
click at [977, 126] on span "X" at bounding box center [979, 134] width 11 height 22
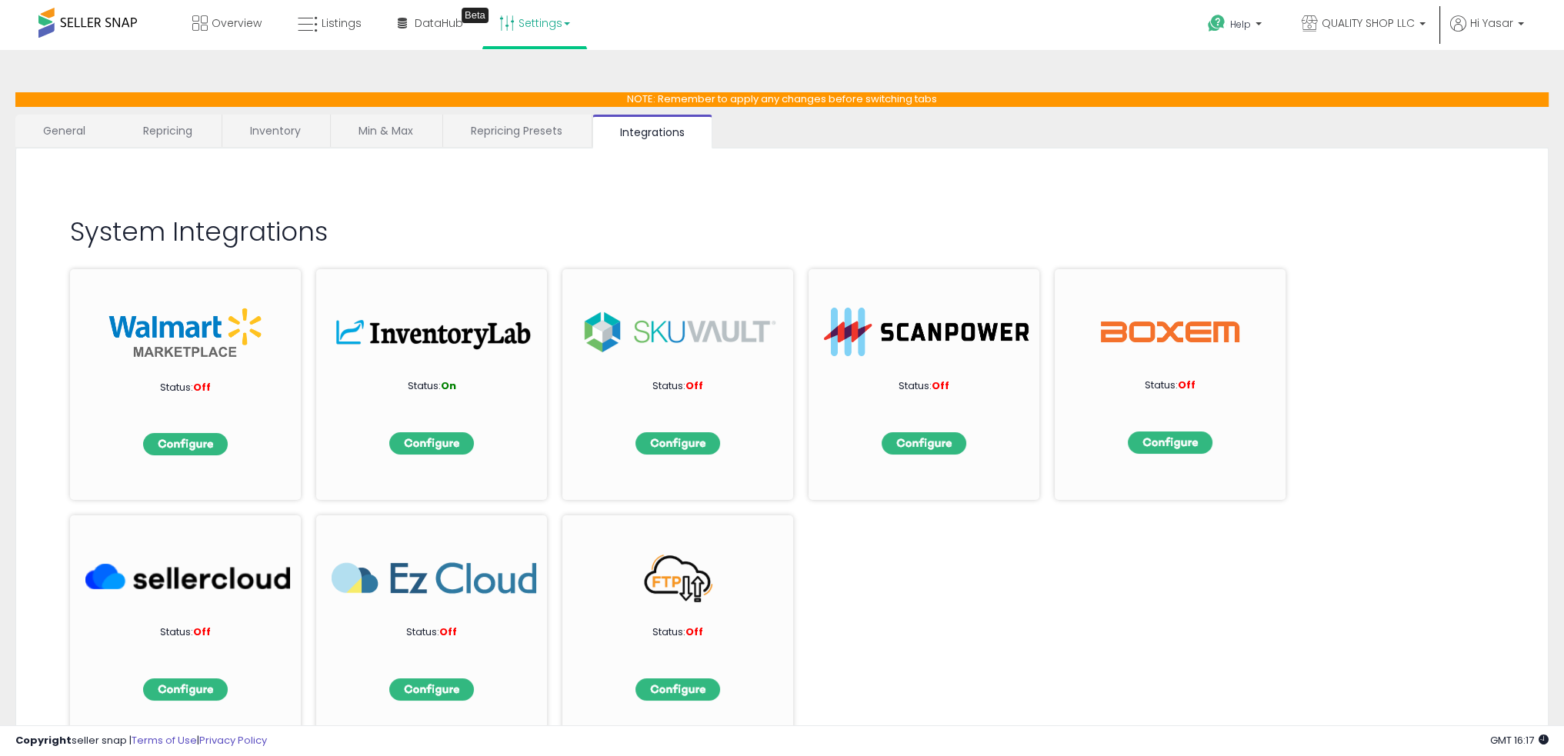
click at [575, 22] on link "Settings" at bounding box center [535, 23] width 94 height 46
click at [519, 118] on link "User settings" at bounding box center [534, 119] width 65 height 15
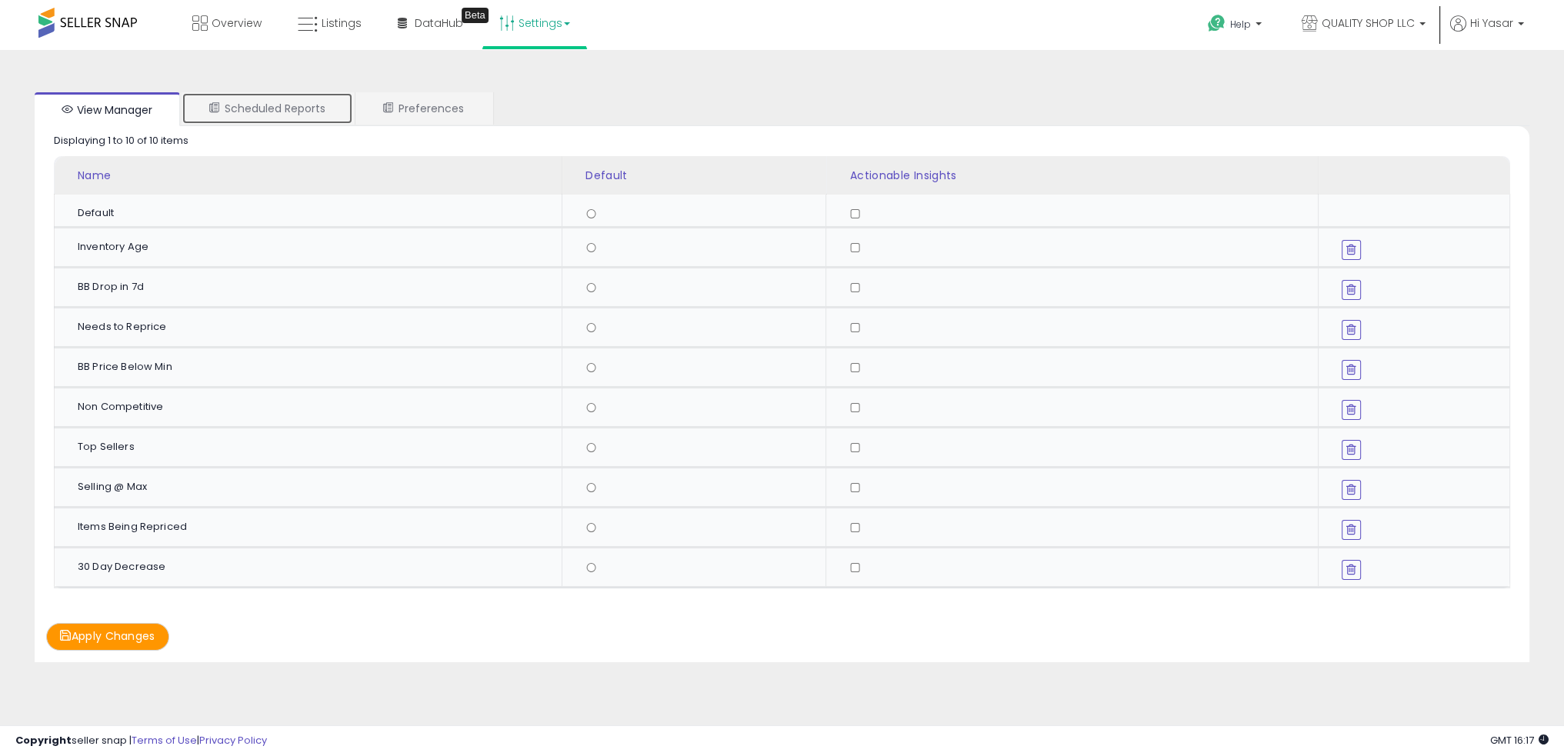
click at [246, 108] on link "Scheduled Reports" at bounding box center [268, 108] width 172 height 32
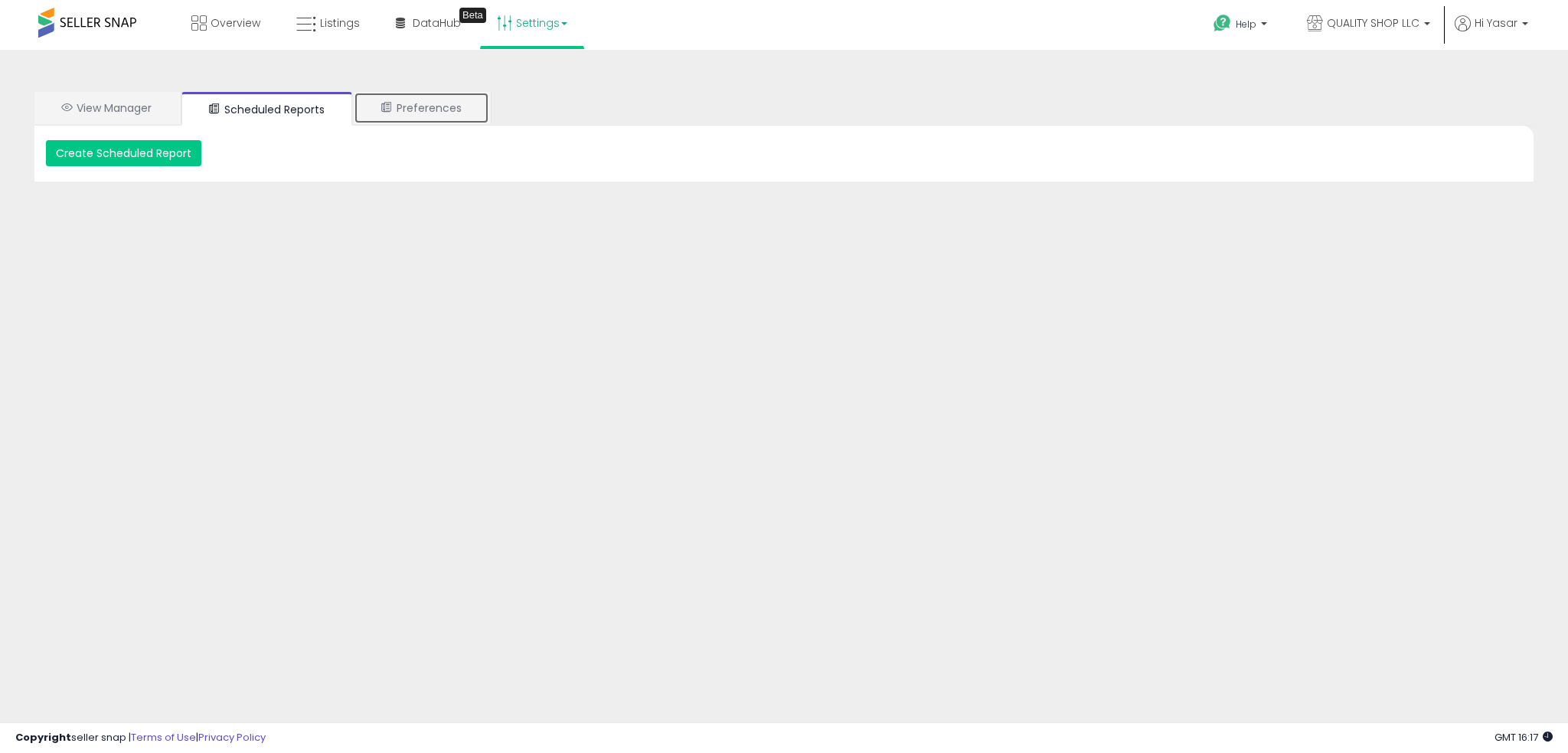
click at [437, 103] on link "Preferences" at bounding box center [421, 108] width 135 height 32
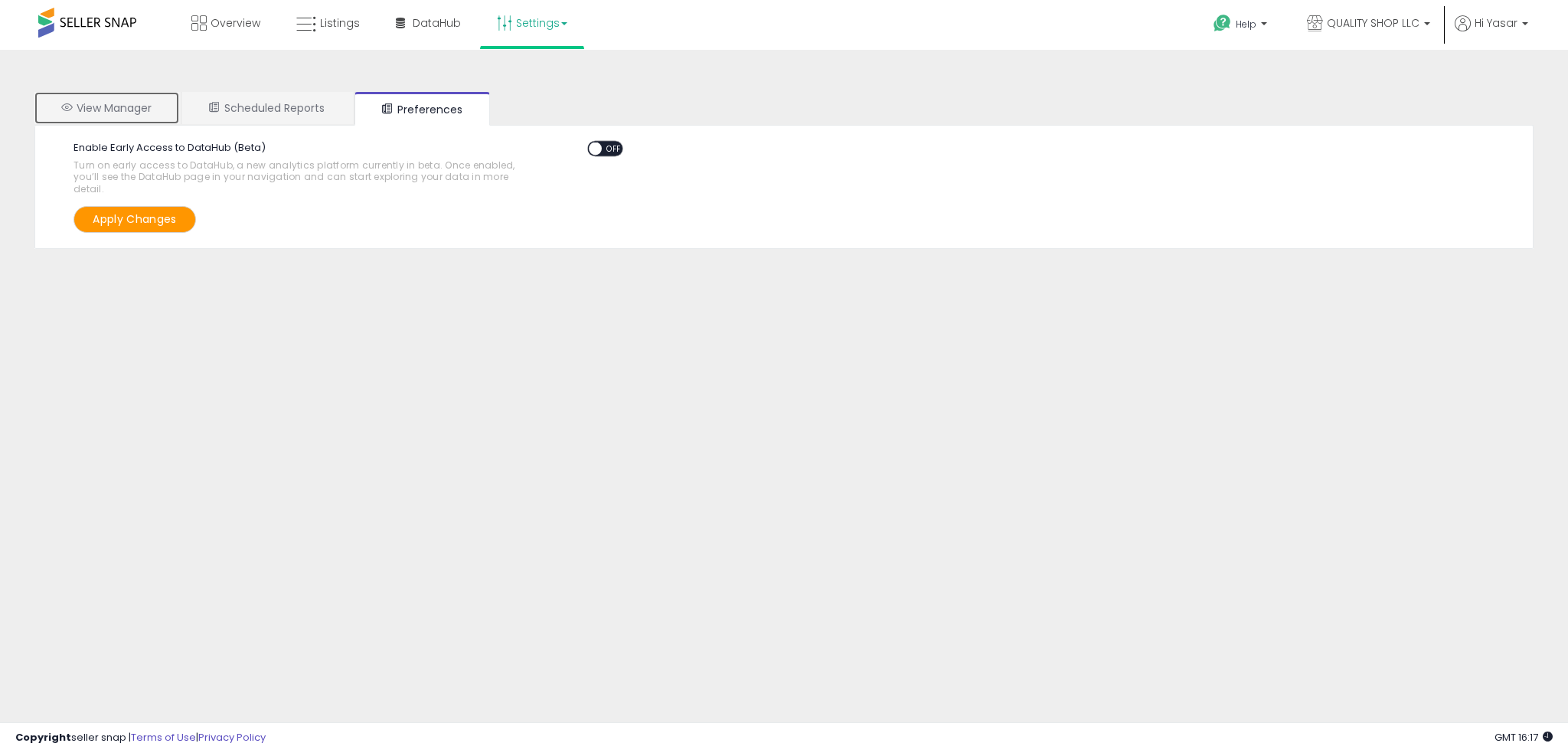
click at [125, 108] on link "View Manager" at bounding box center [107, 108] width 144 height 32
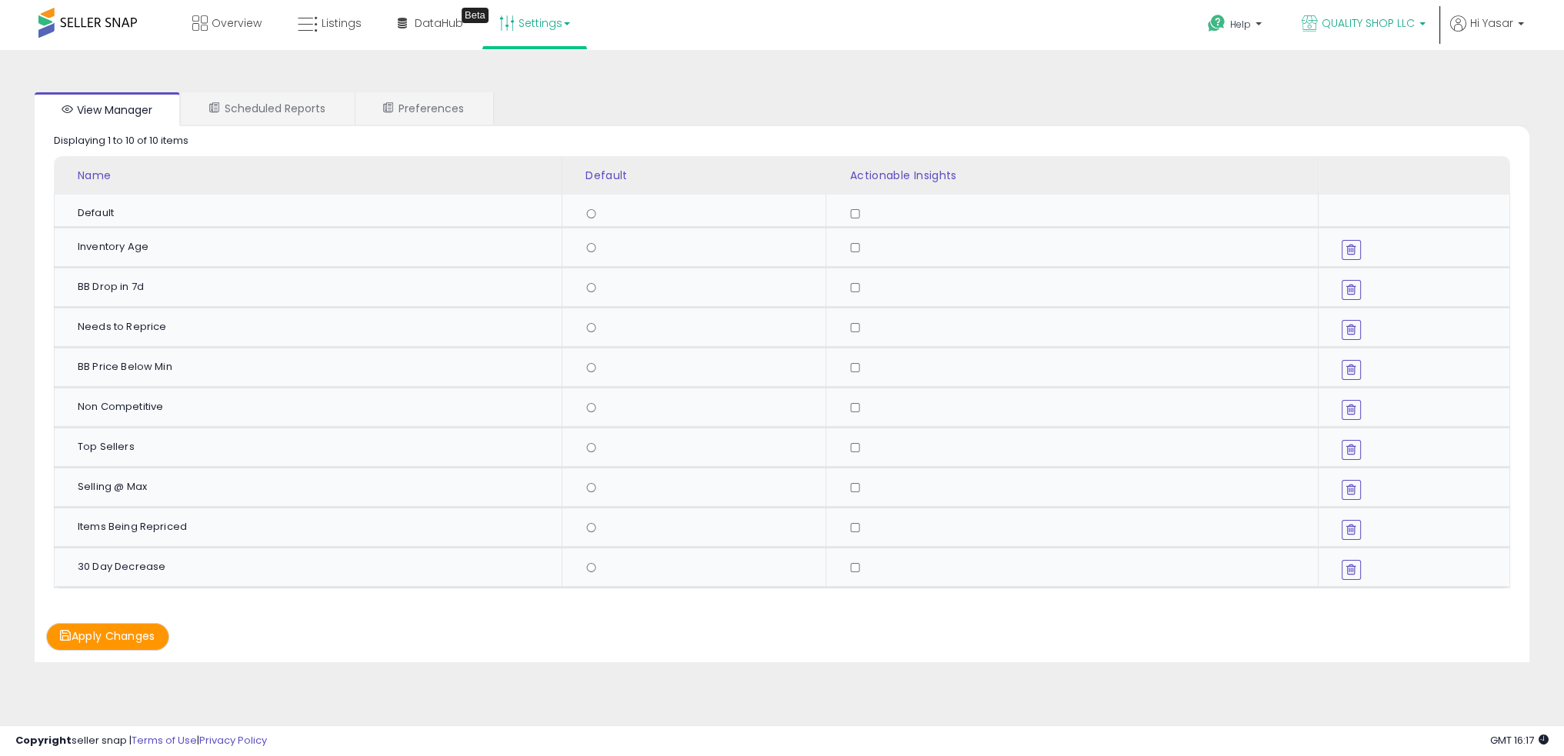
click at [1431, 18] on link "QUALITY SHOP LLC" at bounding box center [1363, 25] width 147 height 50
click at [525, 18] on link "Settings" at bounding box center [535, 23] width 94 height 46
click at [542, 83] on link "Store settings" at bounding box center [536, 78] width 69 height 15
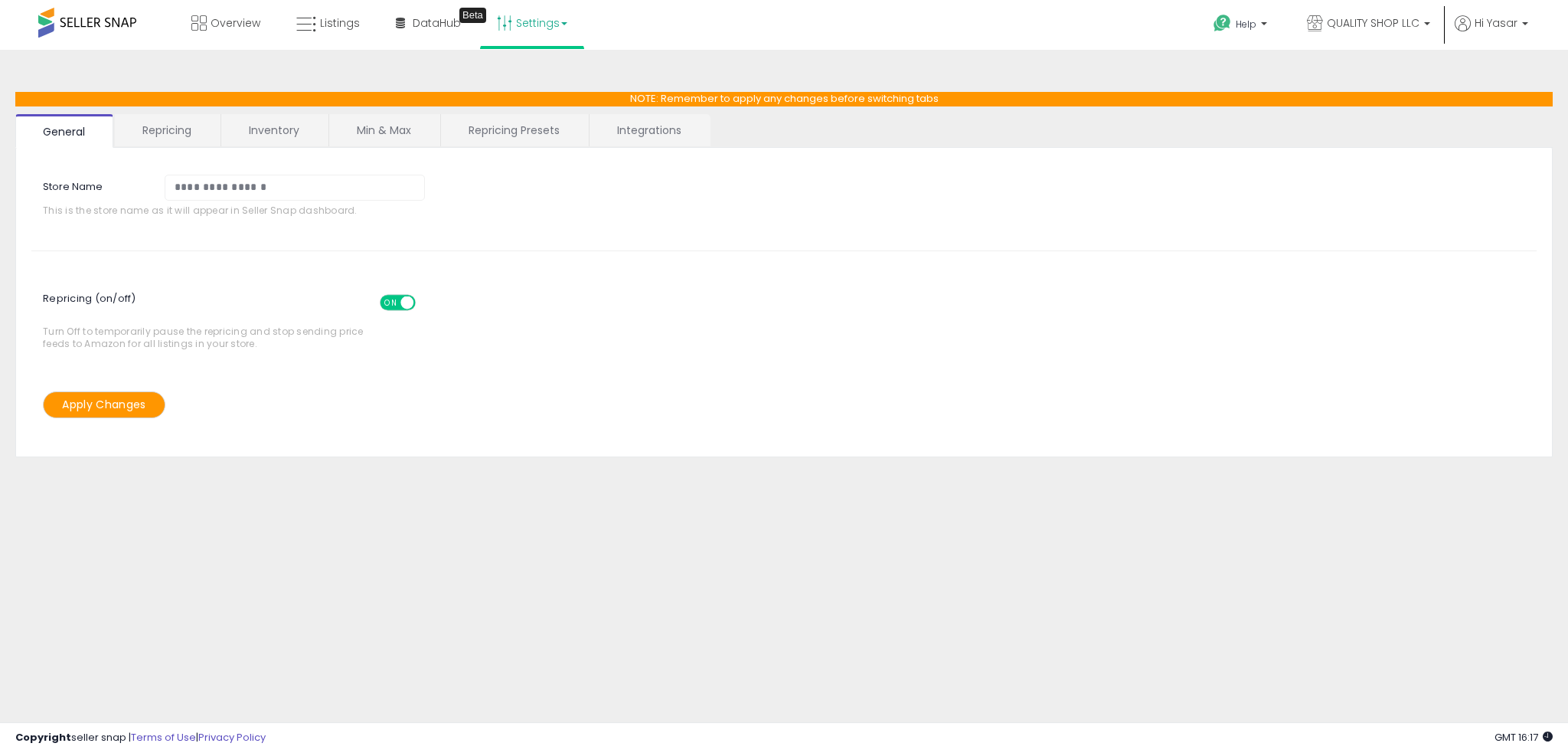
click at [645, 142] on link "Integrations" at bounding box center [649, 130] width 119 height 32
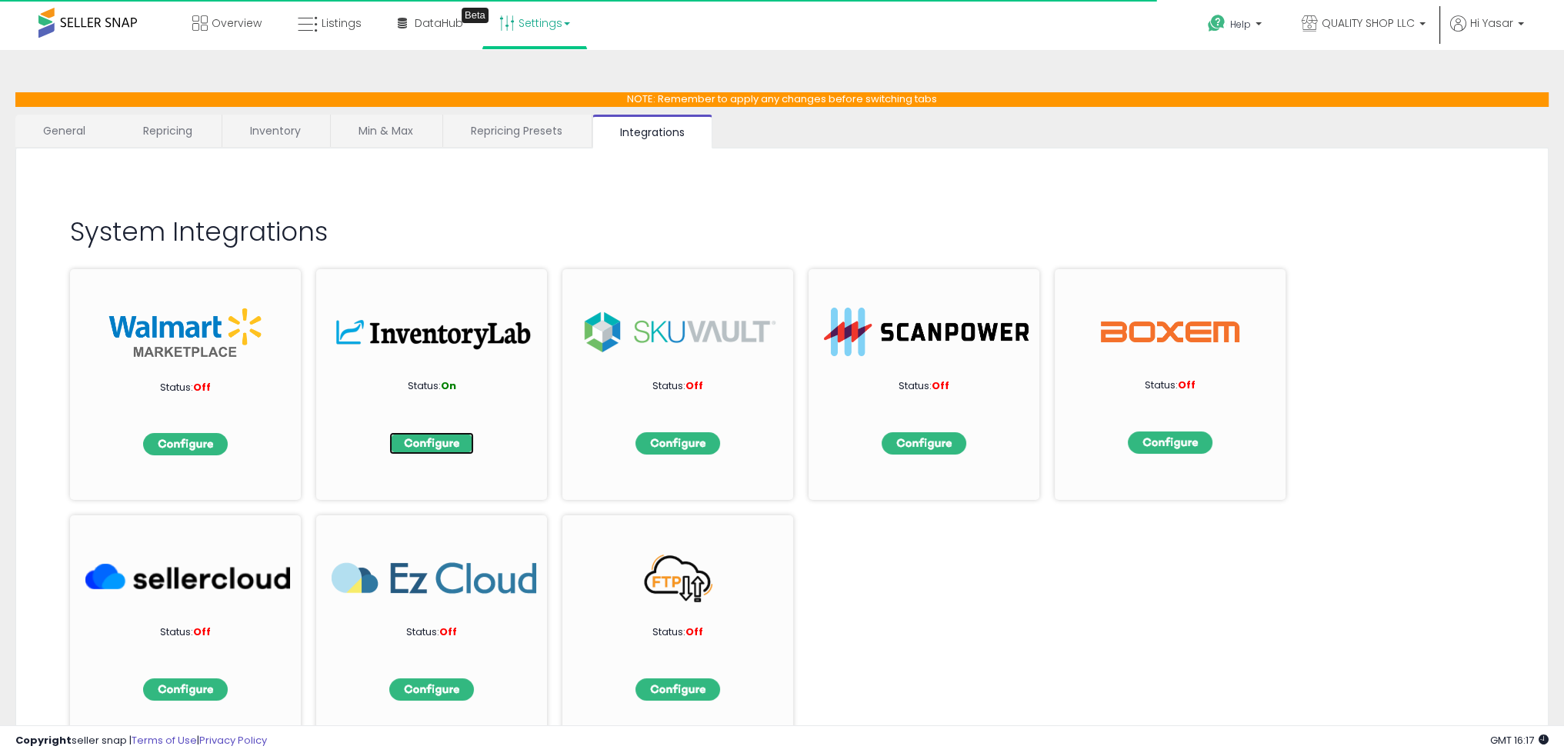
click at [432, 432] on img at bounding box center [431, 443] width 85 height 22
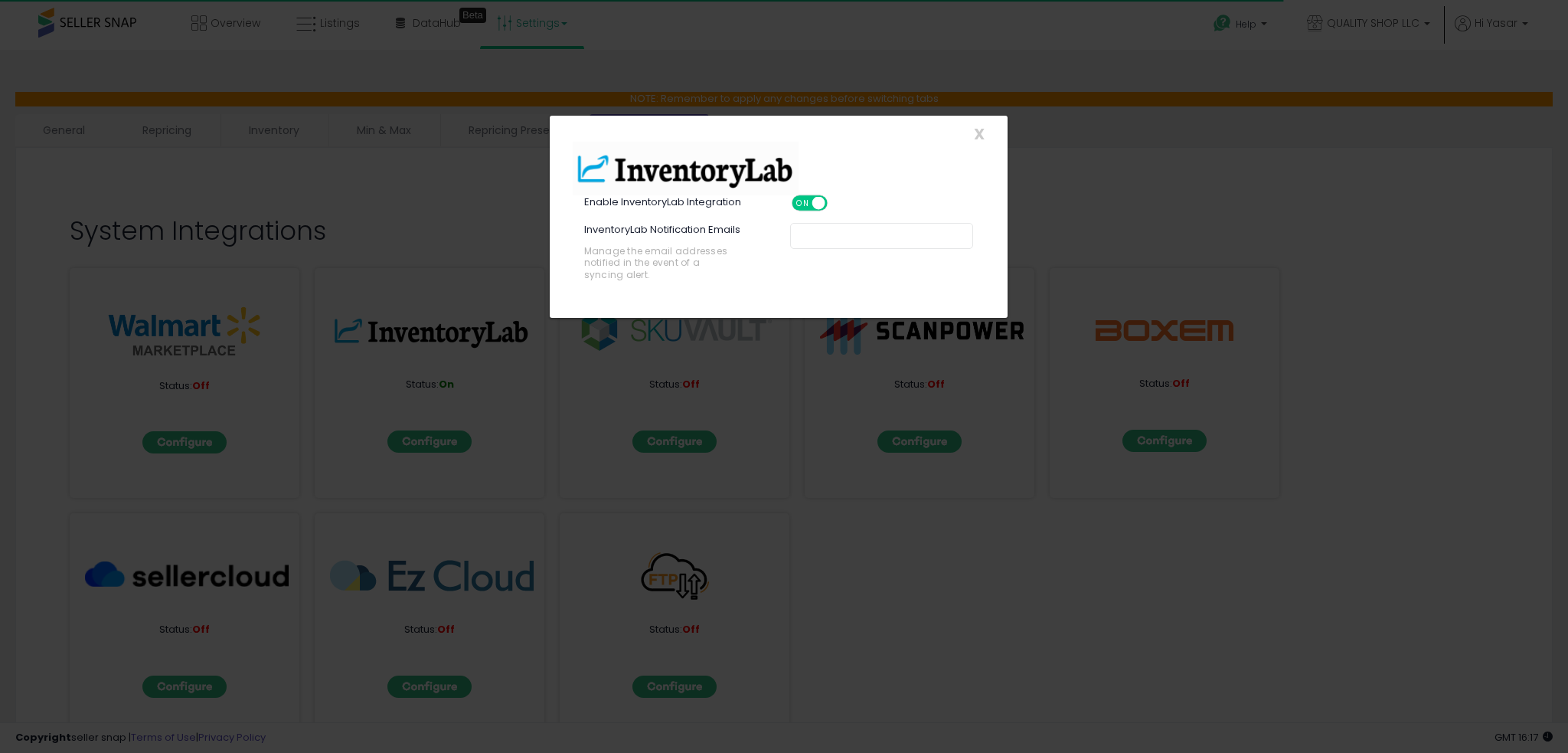
click at [808, 195] on div "ON OFF" at bounding box center [809, 203] width 36 height 16
click at [810, 203] on span "ON" at bounding box center [802, 203] width 19 height 13
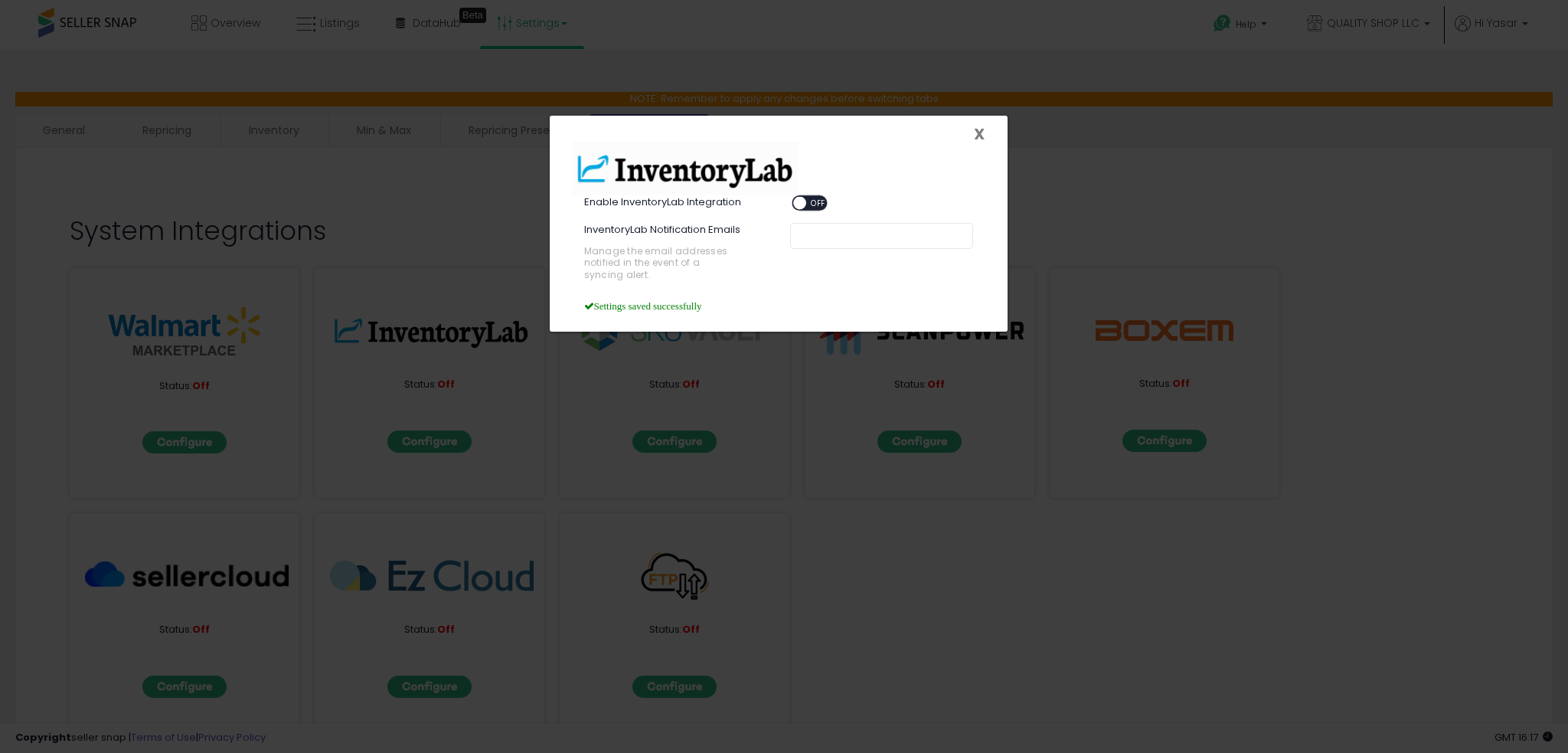
click at [976, 127] on span "X" at bounding box center [979, 134] width 11 height 22
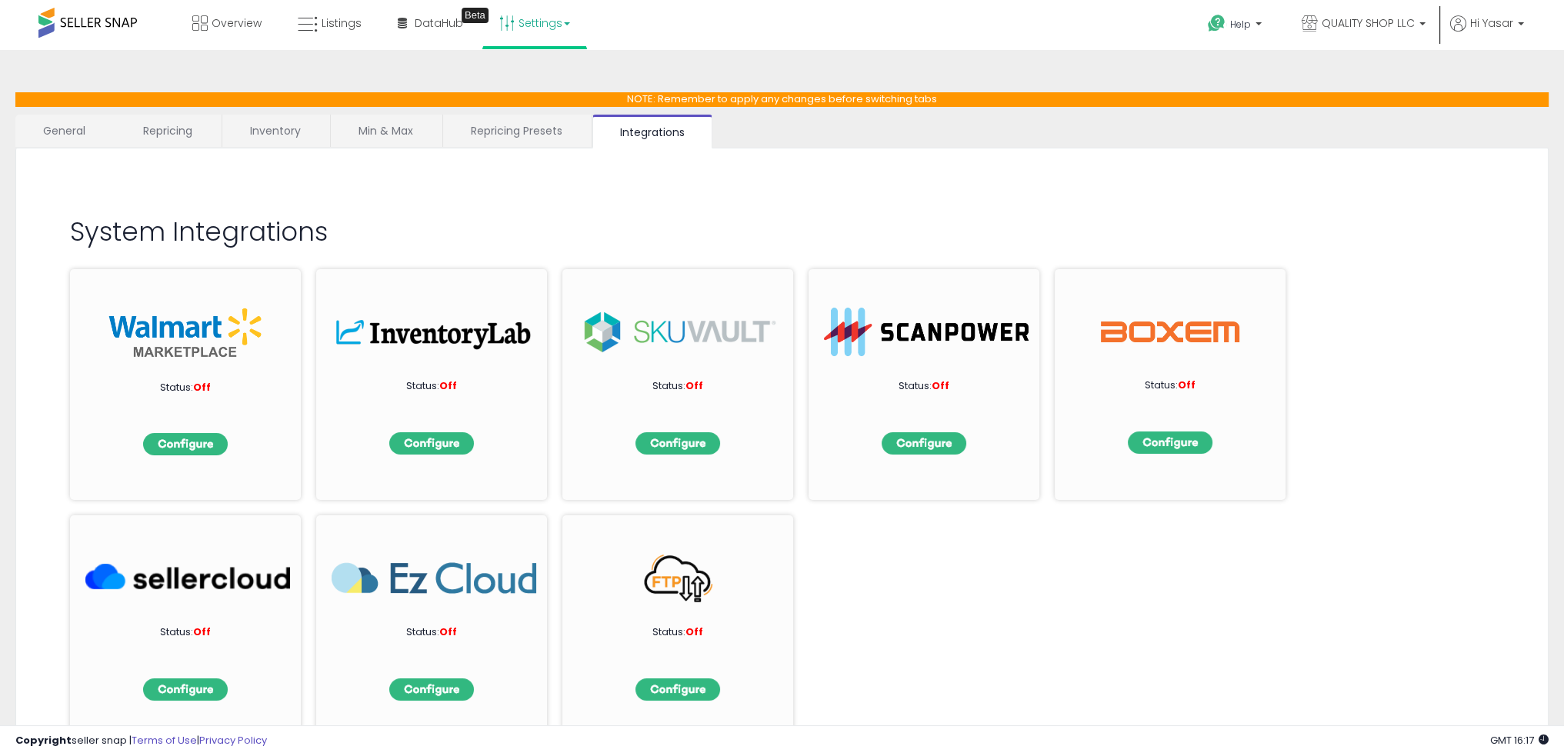
click at [991, 631] on div "Status: Off Status: Off Status: Off Status: Off Status: Off Status: Off Status:…" at bounding box center [782, 500] width 1424 height 492
click at [209, 27] on link "Overview" at bounding box center [227, 23] width 92 height 46
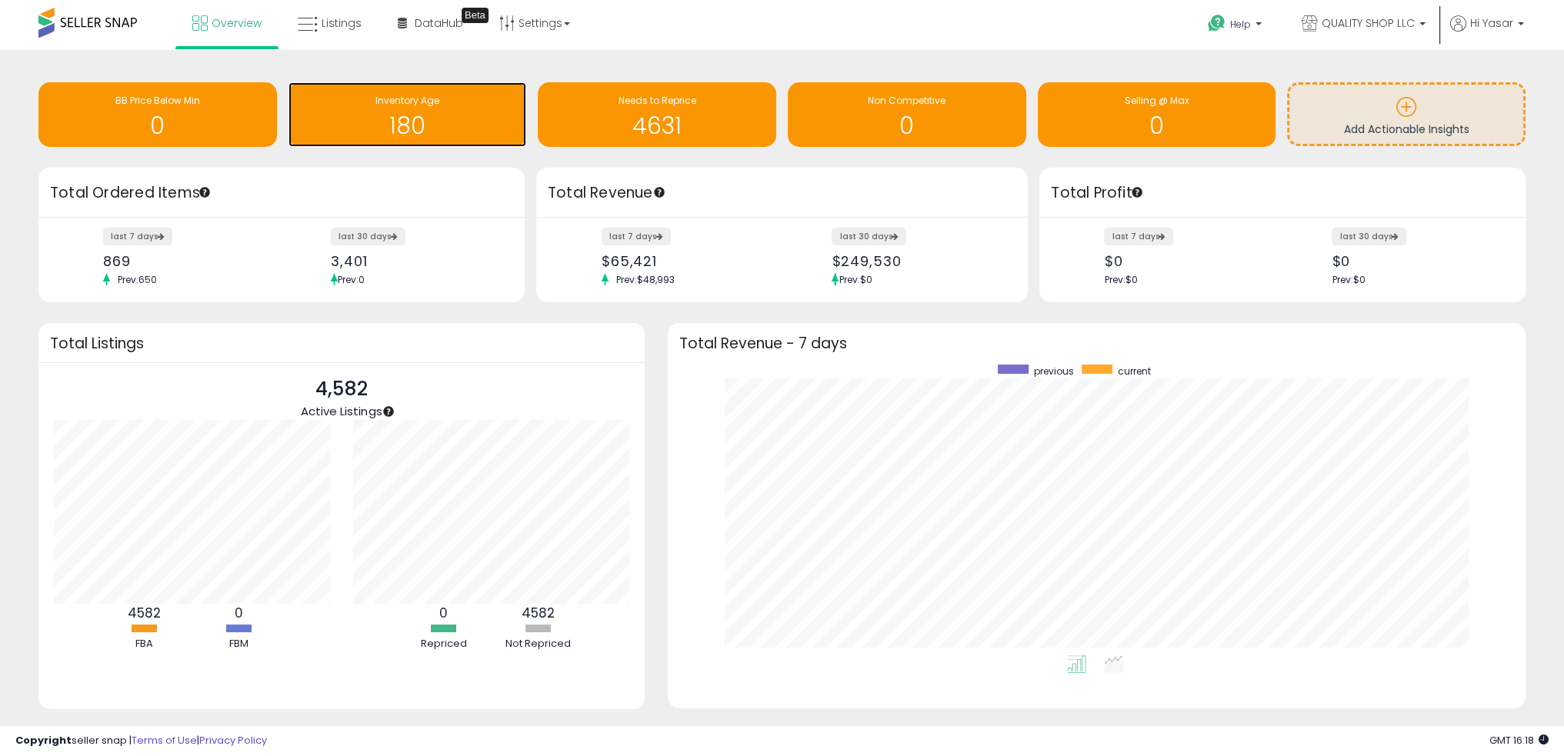
click at [415, 116] on h1 "180" at bounding box center [407, 125] width 223 height 25
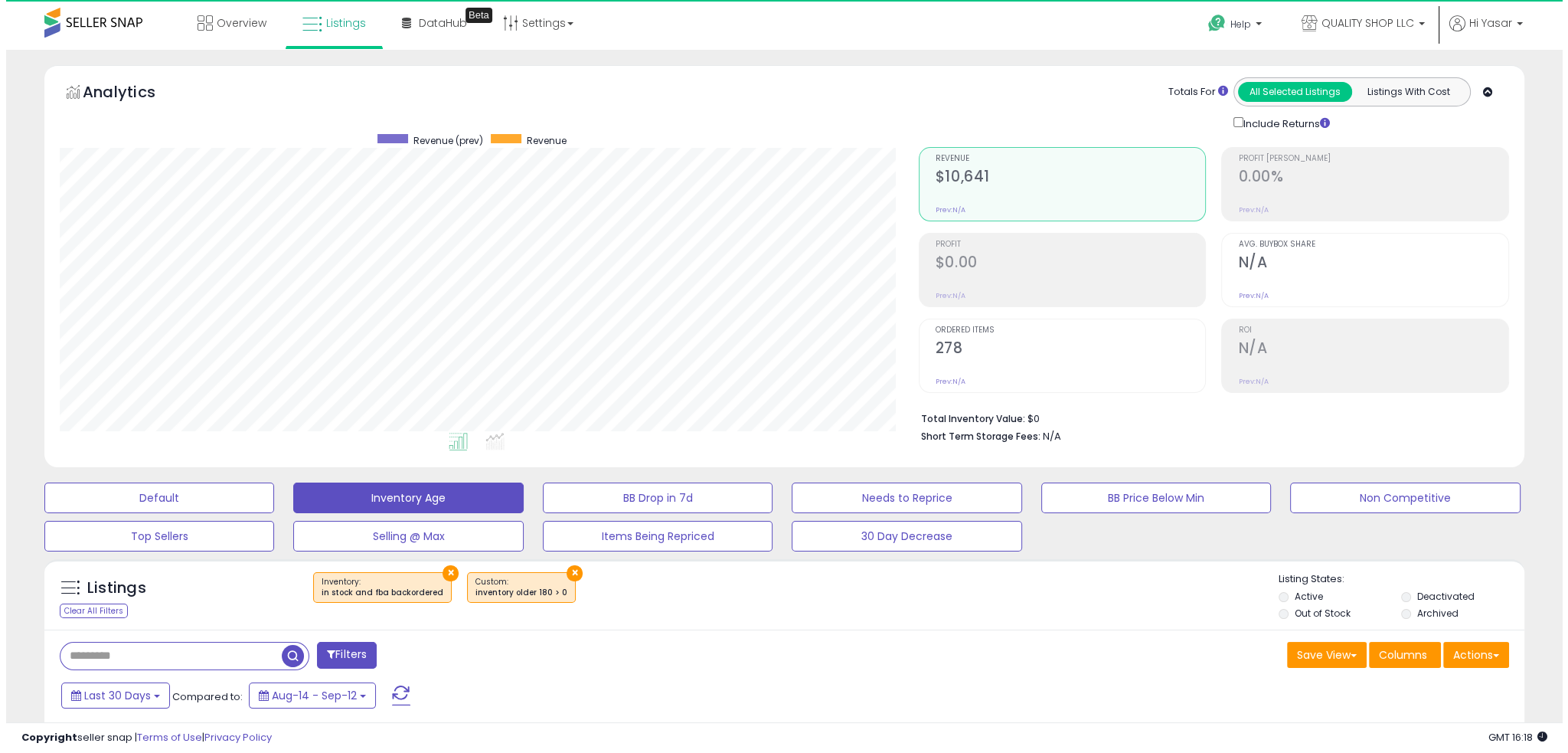
scroll to position [314, 858]
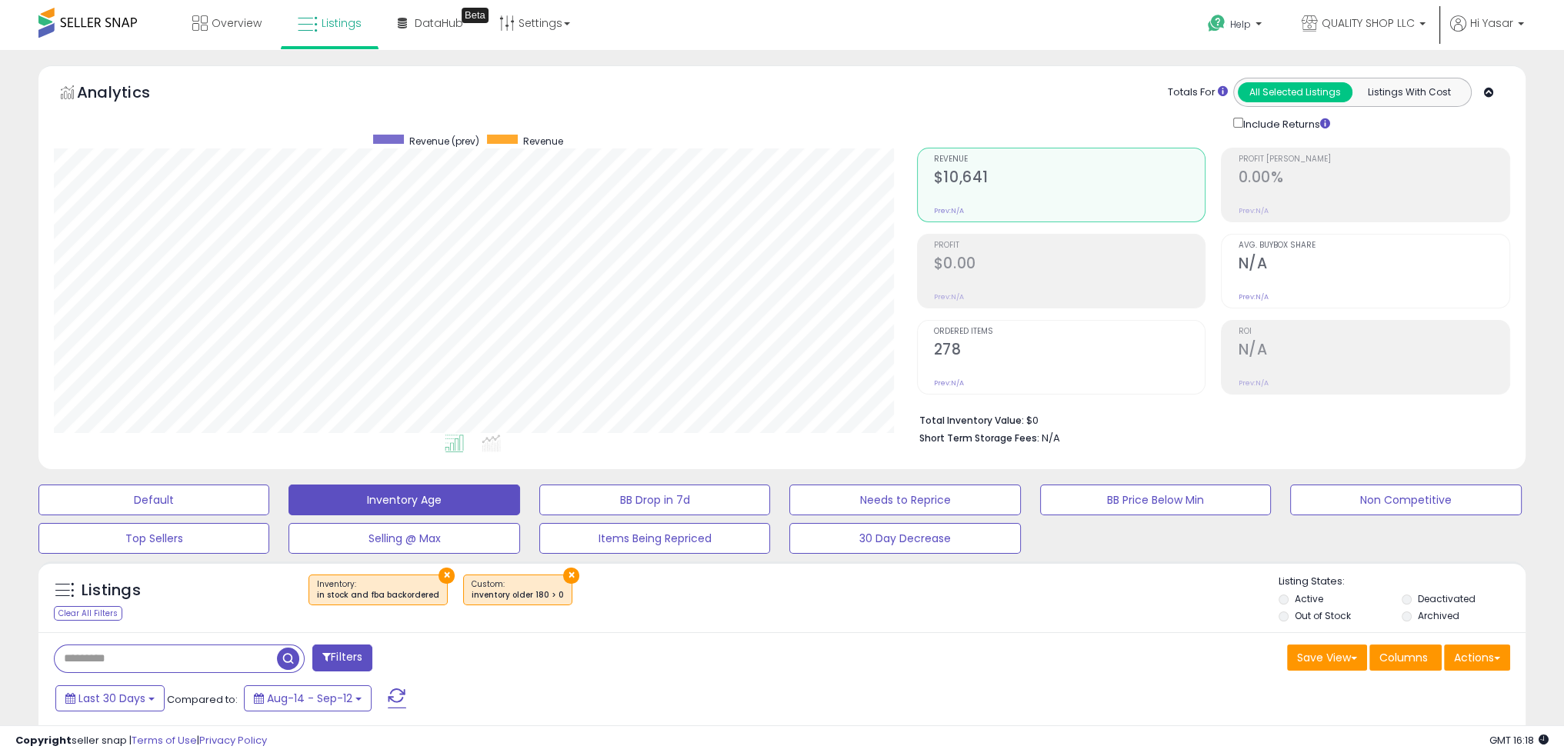
click at [1260, 117] on div "Include Returns" at bounding box center [1284, 124] width 127 height 18
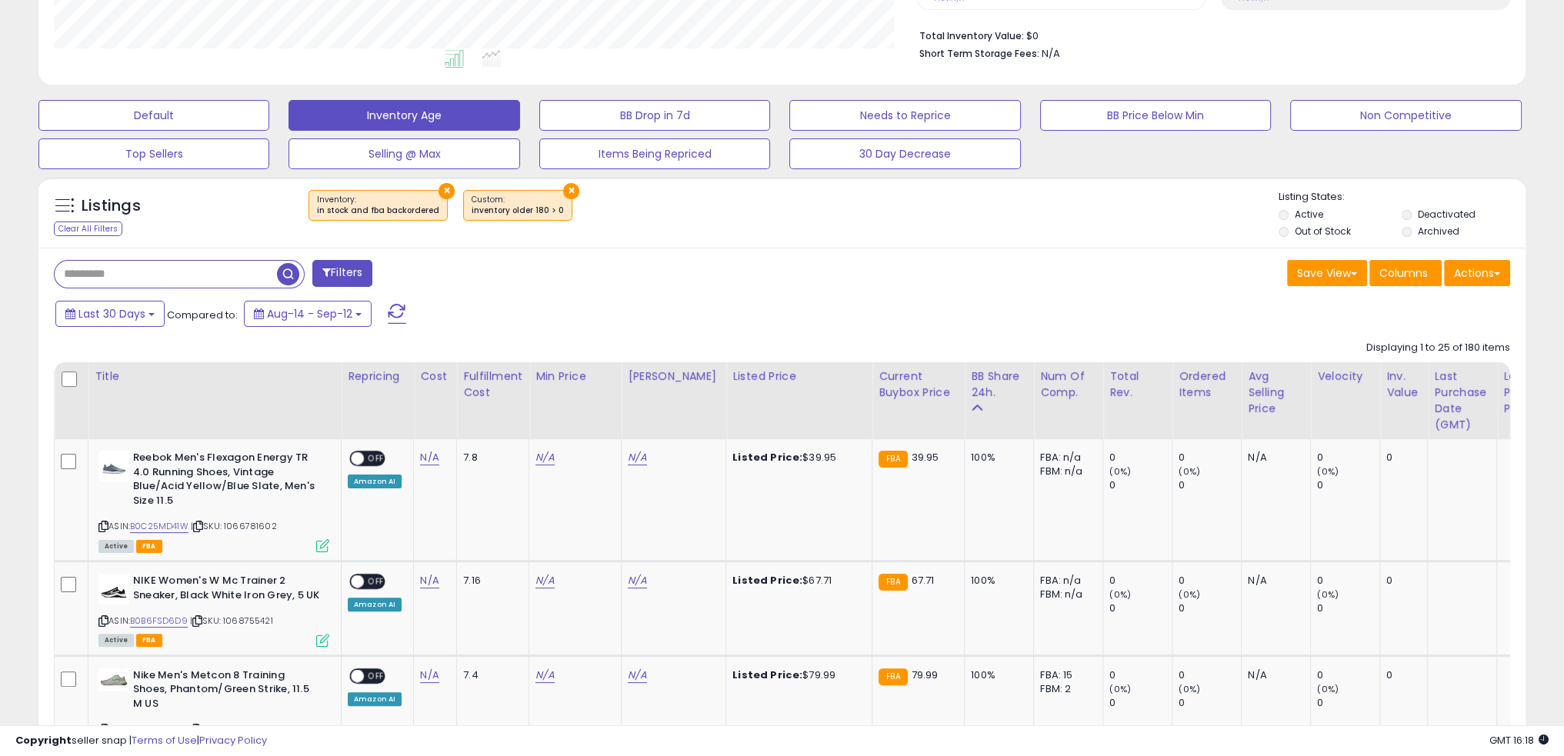
scroll to position [0, 0]
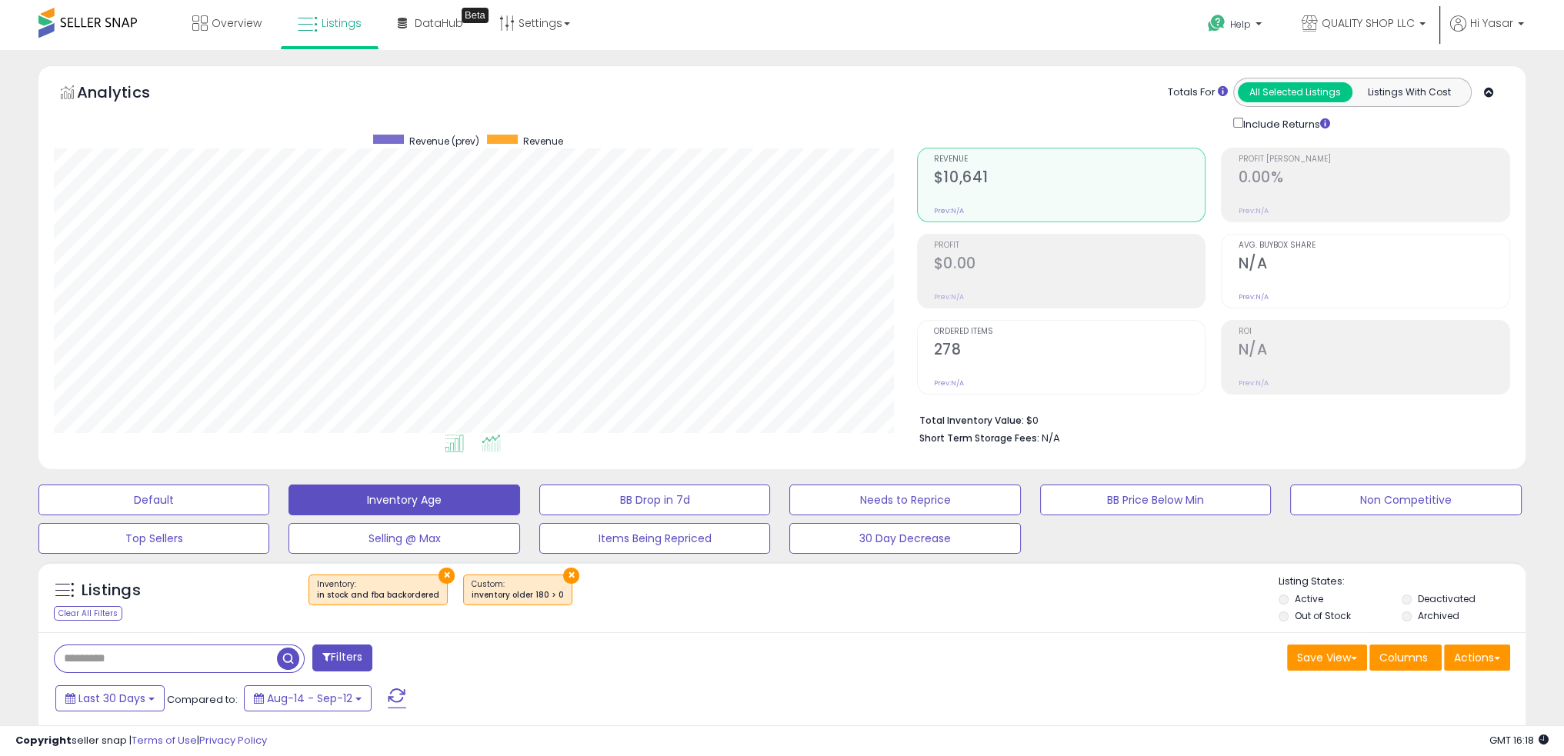
click at [485, 437] on icon at bounding box center [490, 444] width 19 height 18
click at [648, 84] on div "Analytics Totals For All Selected Listings Listings With Cost Include Returns" at bounding box center [782, 105] width 1456 height 55
